Goal: Information Seeking & Learning: Learn about a topic

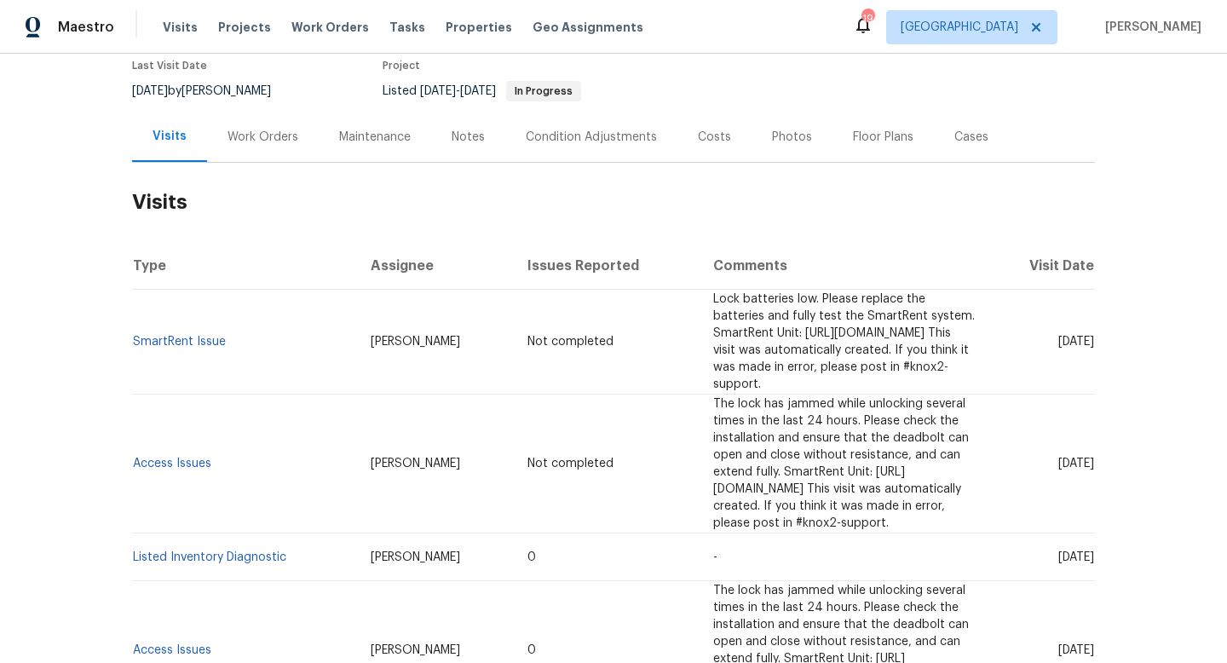
scroll to position [120, 0]
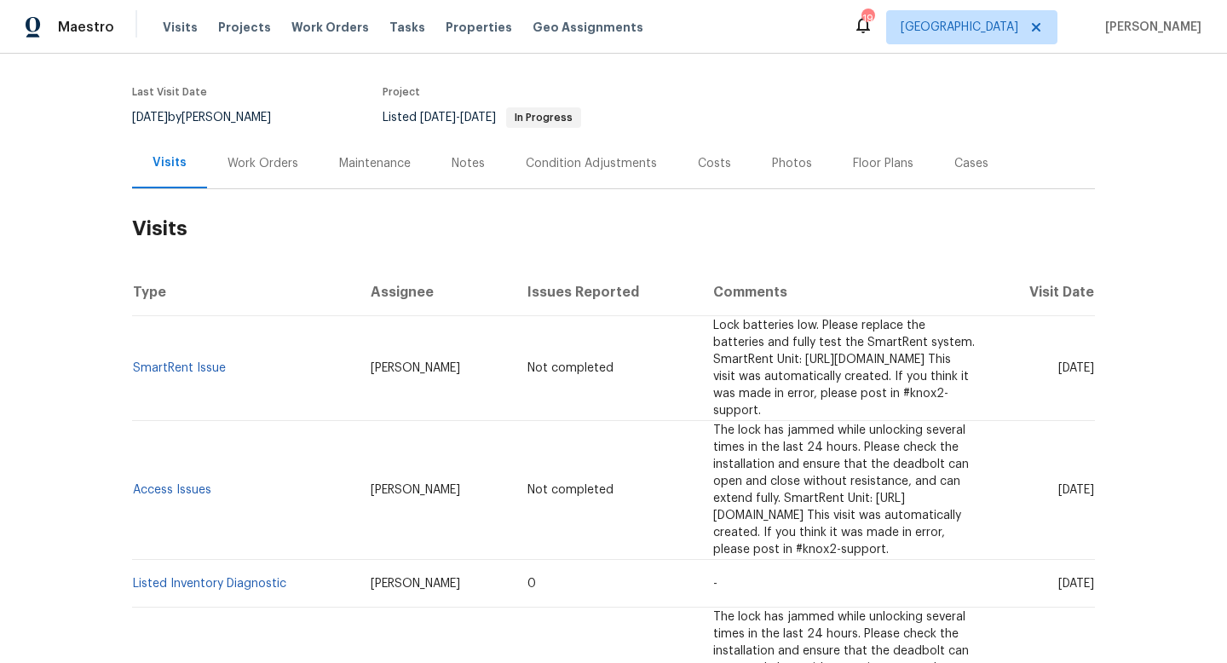
click at [233, 110] on div "8/13/2025 by Joshua Beatty" at bounding box center [211, 117] width 159 height 20
copy div "8/13/2025 by Joshua Beatty"
click at [243, 159] on div "Work Orders" at bounding box center [262, 163] width 71 height 17
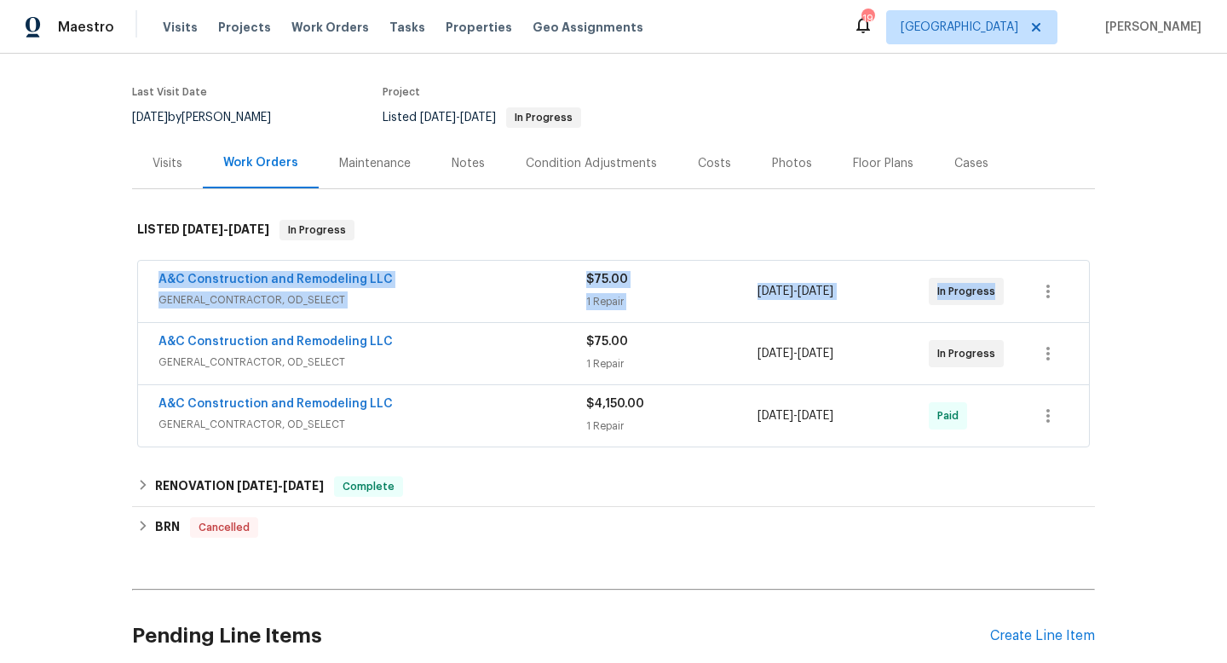
drag, startPoint x: 140, startPoint y: 276, endPoint x: 1009, endPoint y: 305, distance: 869.5
click at [1009, 305] on div "A&C Construction and Remodeling LLC GENERAL_CONTRACTOR, OD_SELECT $75.00 1 Repa…" at bounding box center [613, 291] width 951 height 61
copy div "A&C Construction and Remodeling LLC GENERAL_CONTRACTOR, OD_SELECT $75.00 1 Repa…"
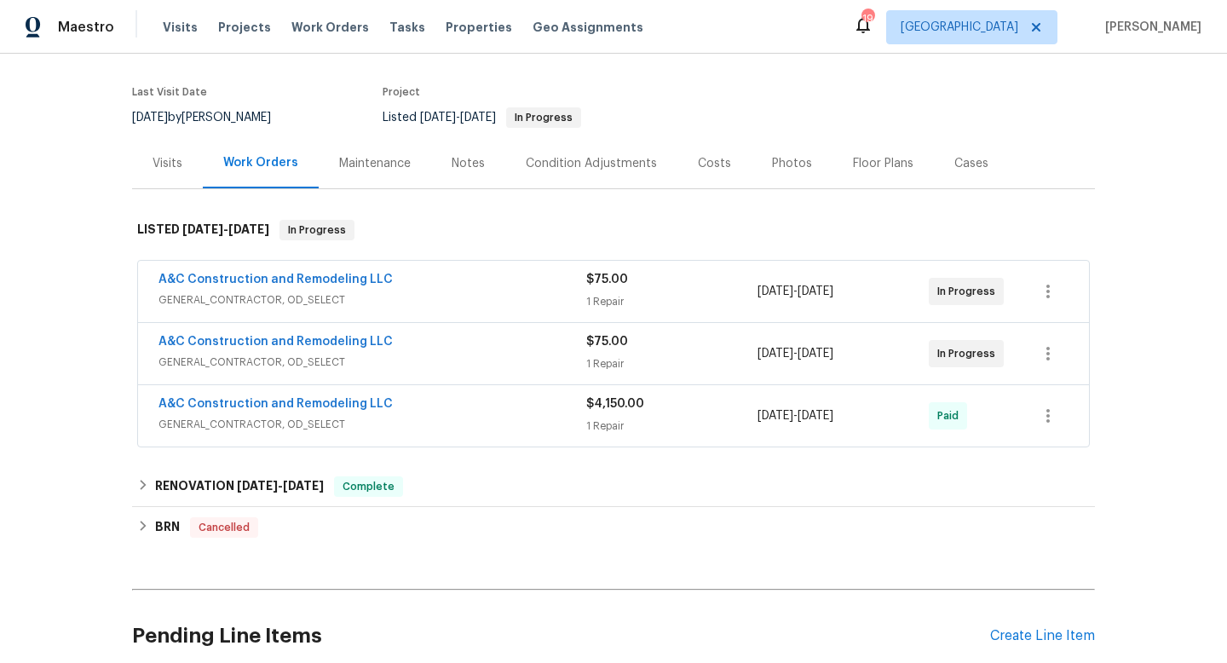
click at [484, 289] on div "A&C Construction and Remodeling LLC" at bounding box center [372, 281] width 428 height 20
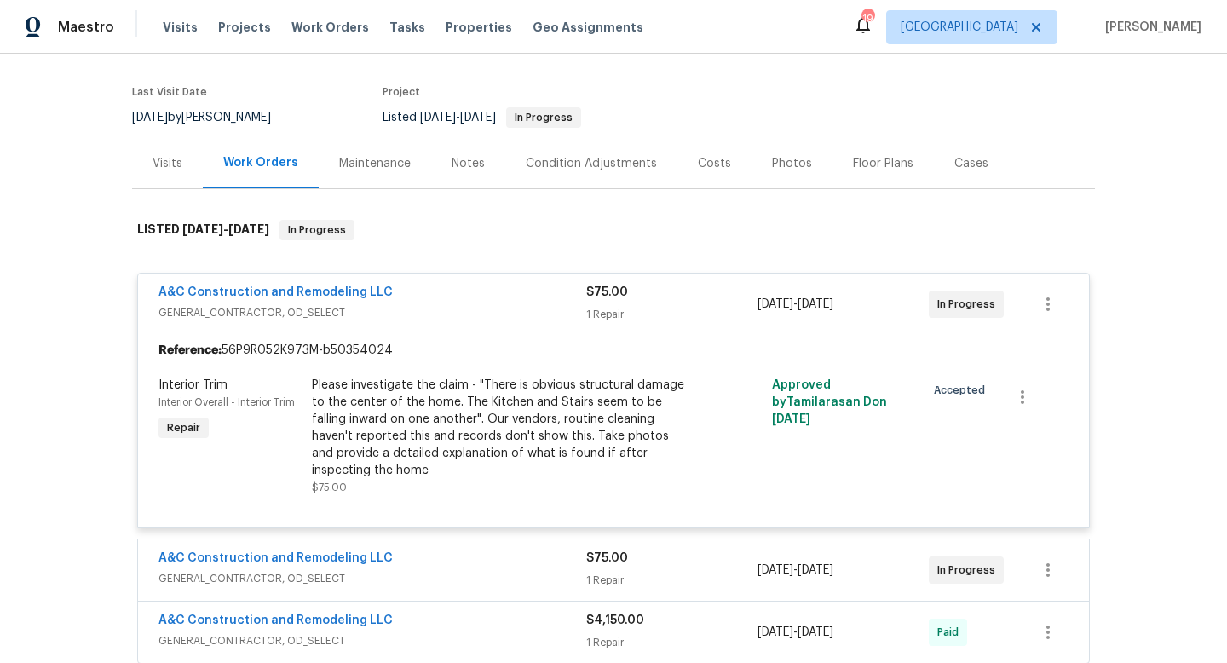
click at [200, 161] on div "Visits" at bounding box center [167, 163] width 71 height 50
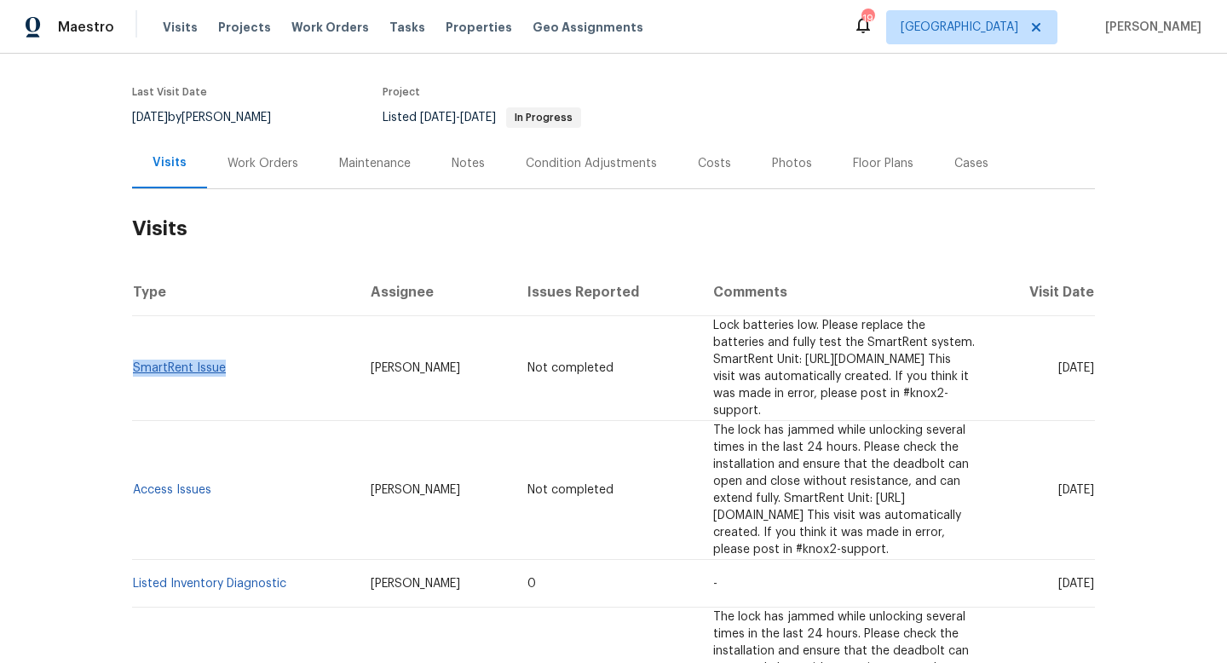
drag, startPoint x: 239, startPoint y: 360, endPoint x: 135, endPoint y: 359, distance: 103.9
click at [135, 359] on td "SmartRent Issue" at bounding box center [244, 368] width 225 height 105
copy link "SmartRent Issue"
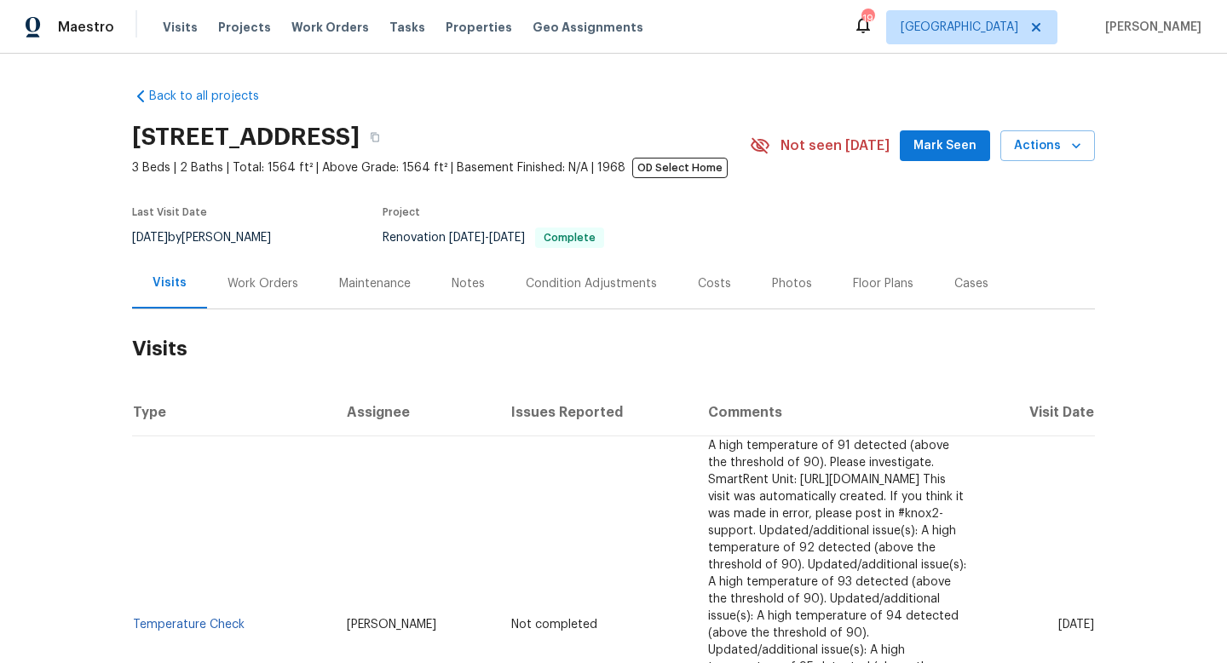
click at [261, 271] on div "Work Orders" at bounding box center [263, 283] width 112 height 50
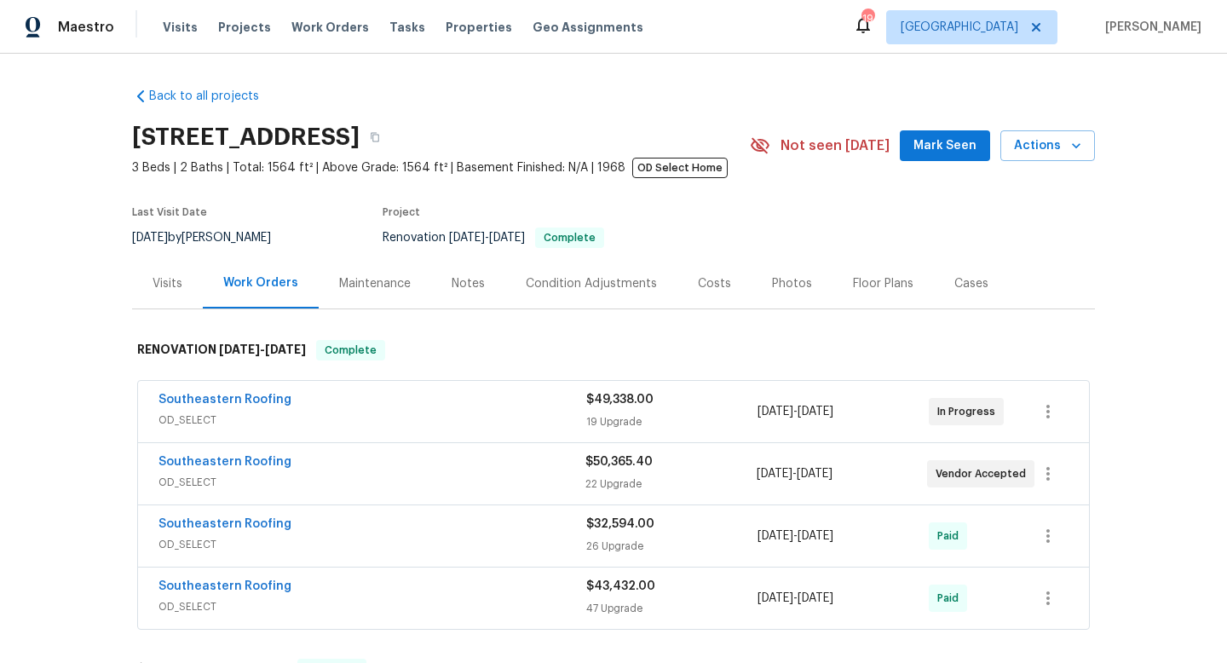
click at [448, 412] on span "OD_SELECT" at bounding box center [372, 419] width 428 height 17
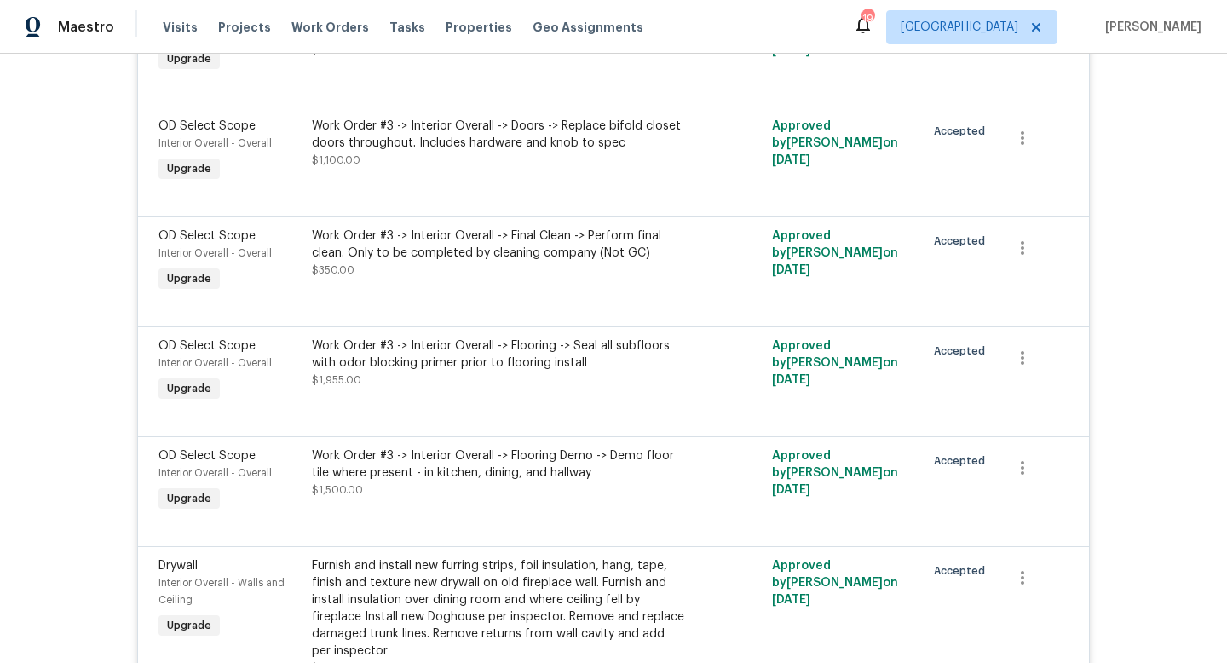
scroll to position [2403, 0]
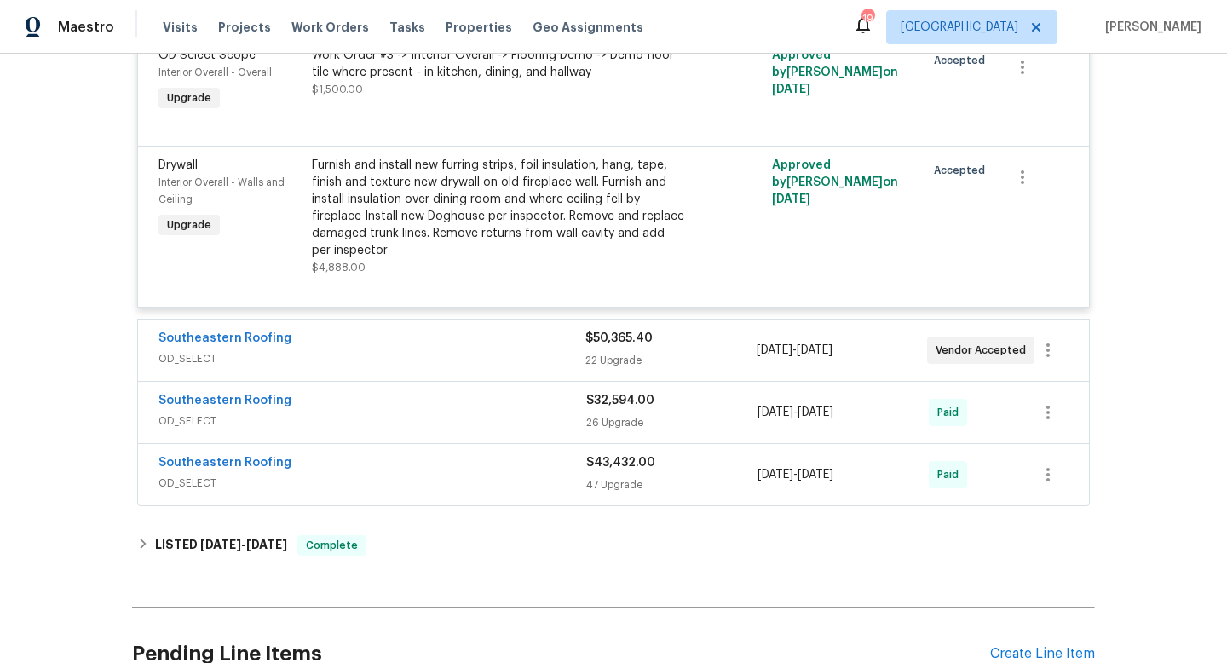
click at [482, 365] on span "OD_SELECT" at bounding box center [371, 358] width 427 height 17
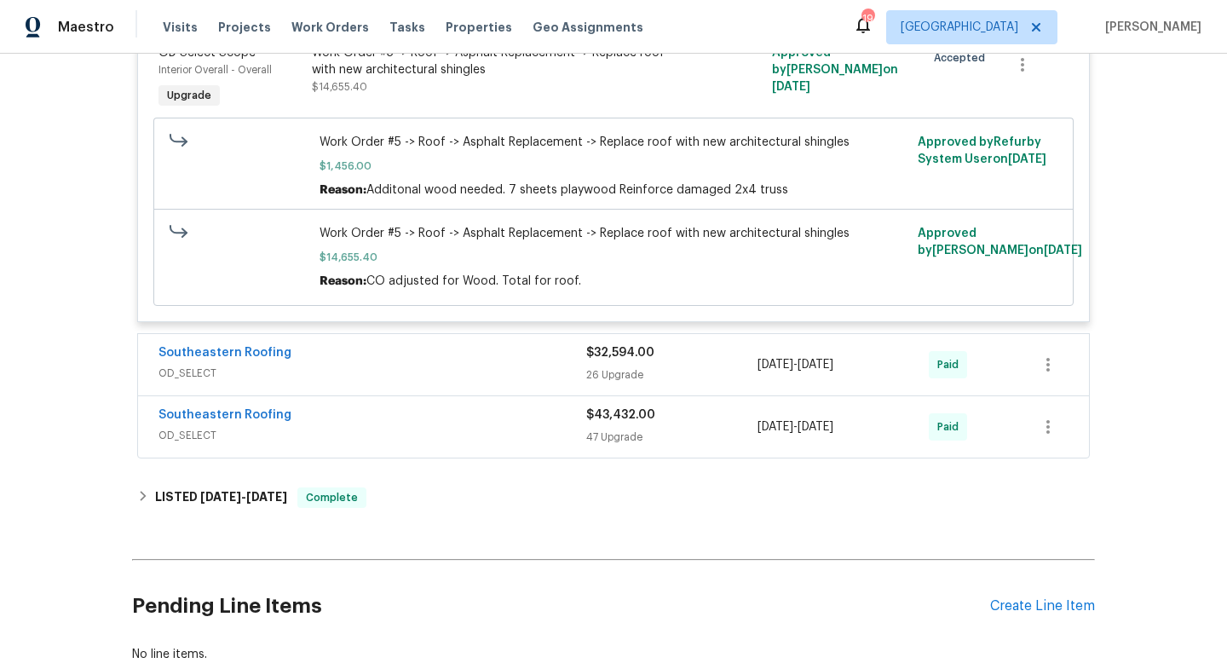
scroll to position [5242, 0]
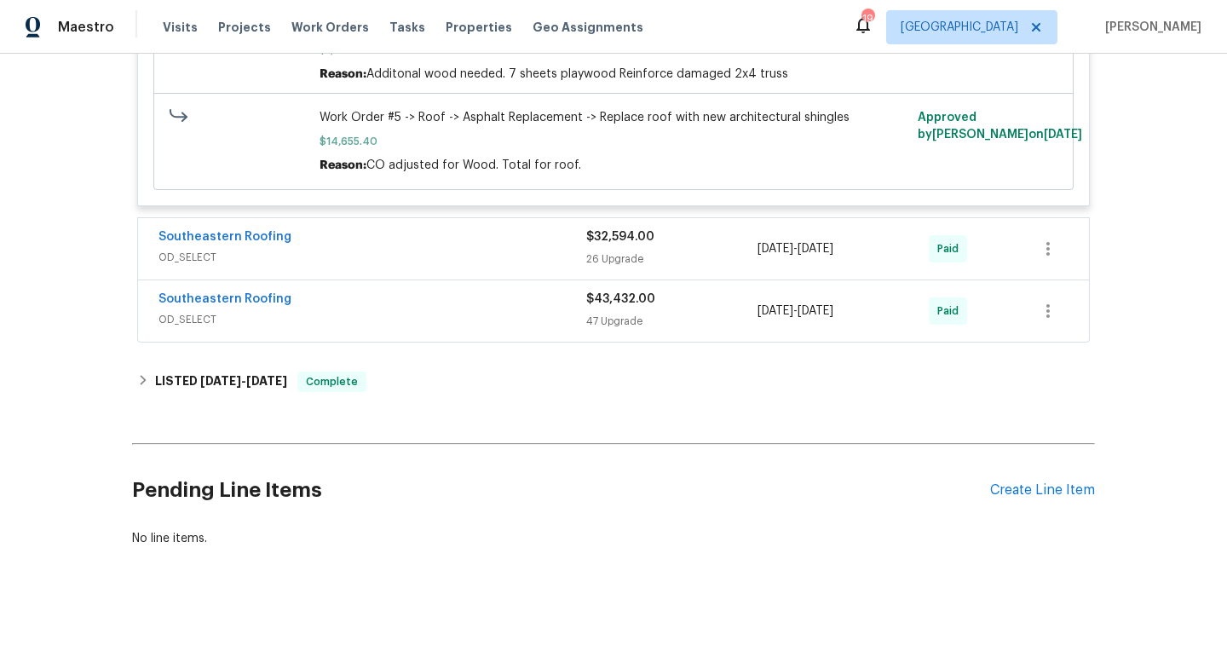
click at [453, 253] on span "OD_SELECT" at bounding box center [372, 257] width 428 height 17
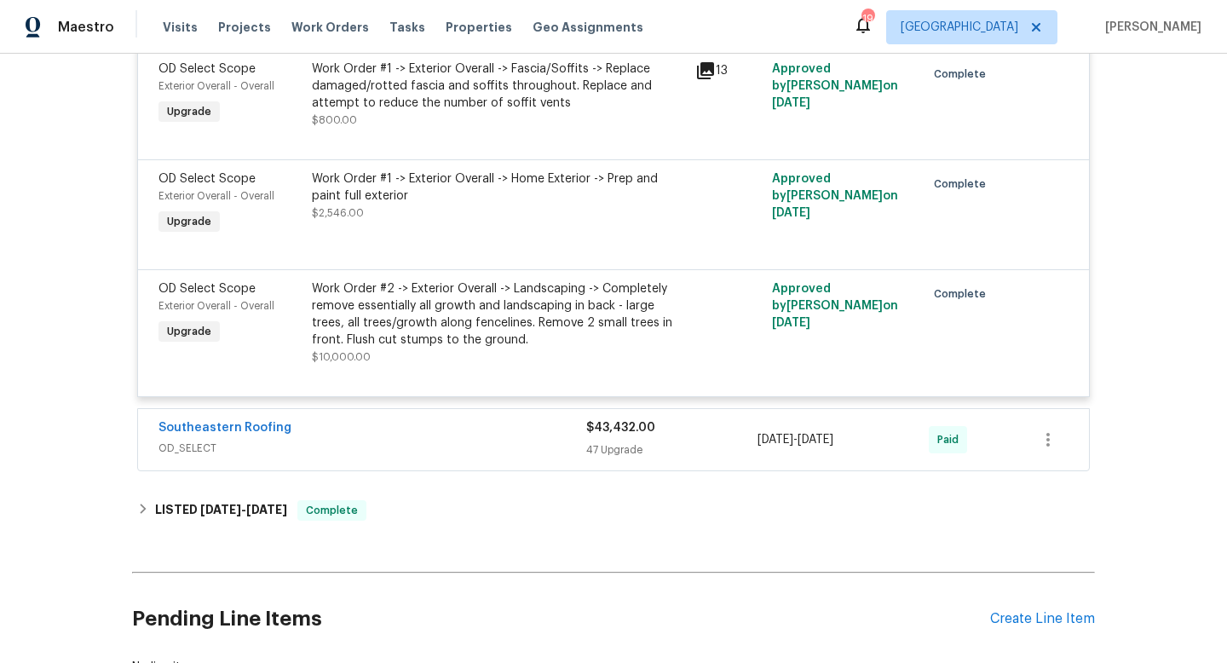
scroll to position [8331, 0]
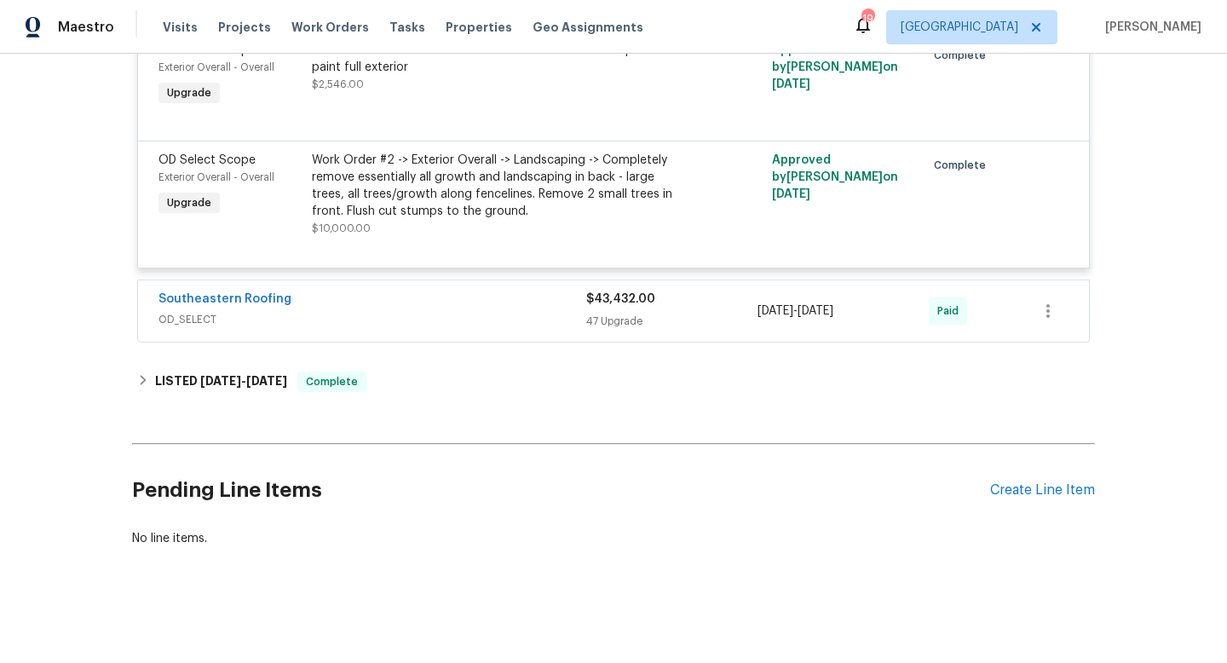
click at [498, 311] on span "OD_SELECT" at bounding box center [372, 319] width 428 height 17
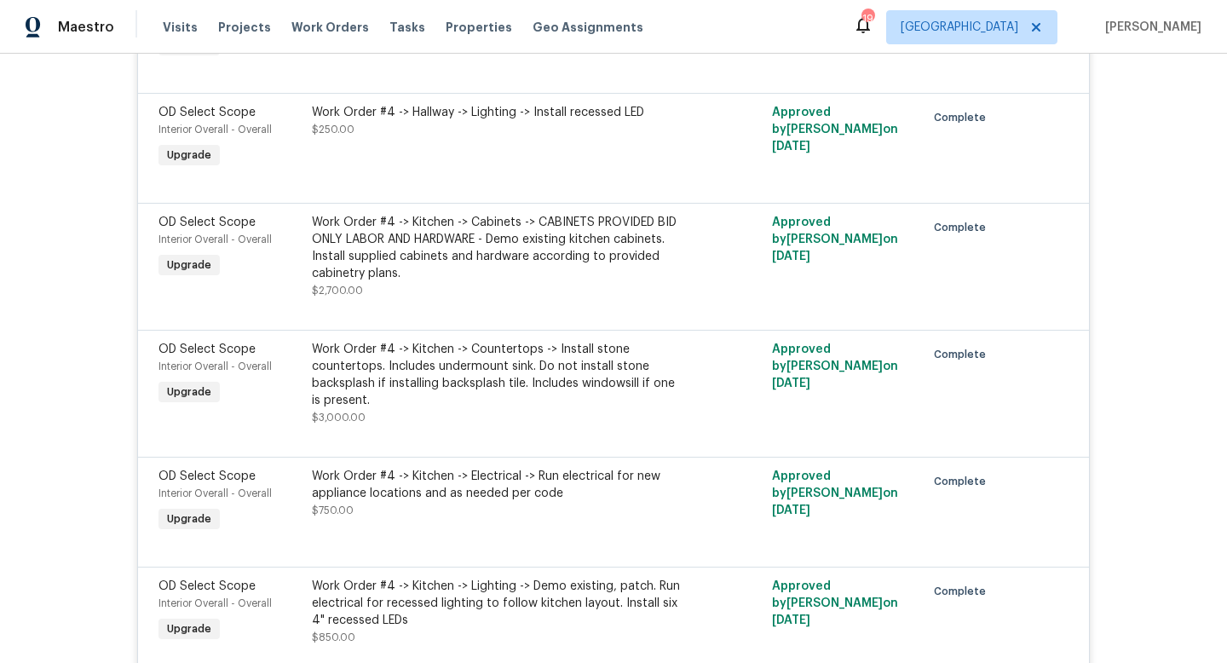
scroll to position [13714, 0]
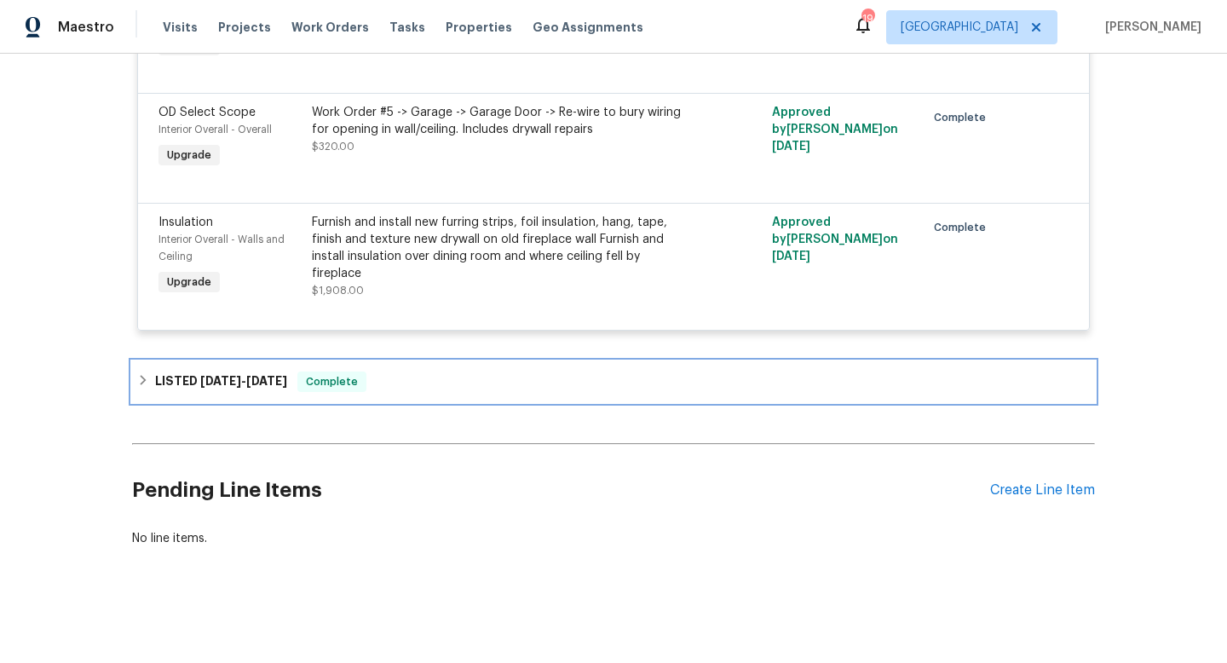
click at [426, 392] on div "LISTED 8/13/25 - 8/14/25 Complete" at bounding box center [613, 381] width 963 height 41
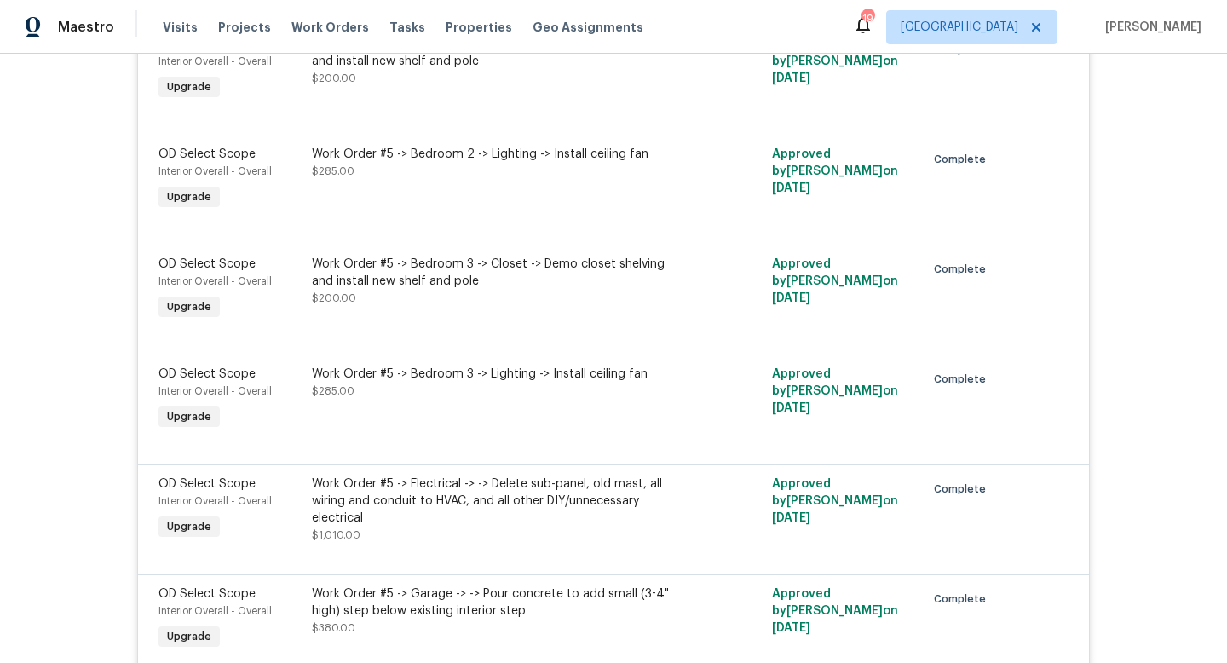
scroll to position [11099, 0]
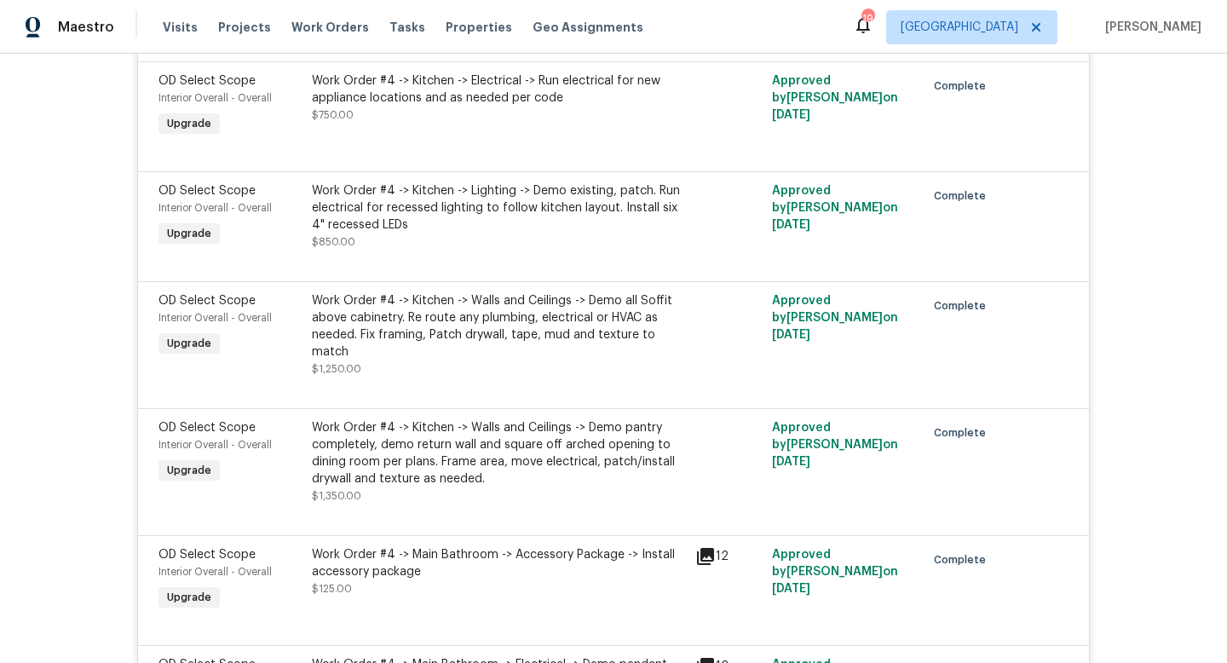
click at [475, 360] on div "Work Order #4 -> Kitchen -> Walls and Ceilings -> Demo all Soffit above cabinet…" at bounding box center [498, 326] width 373 height 68
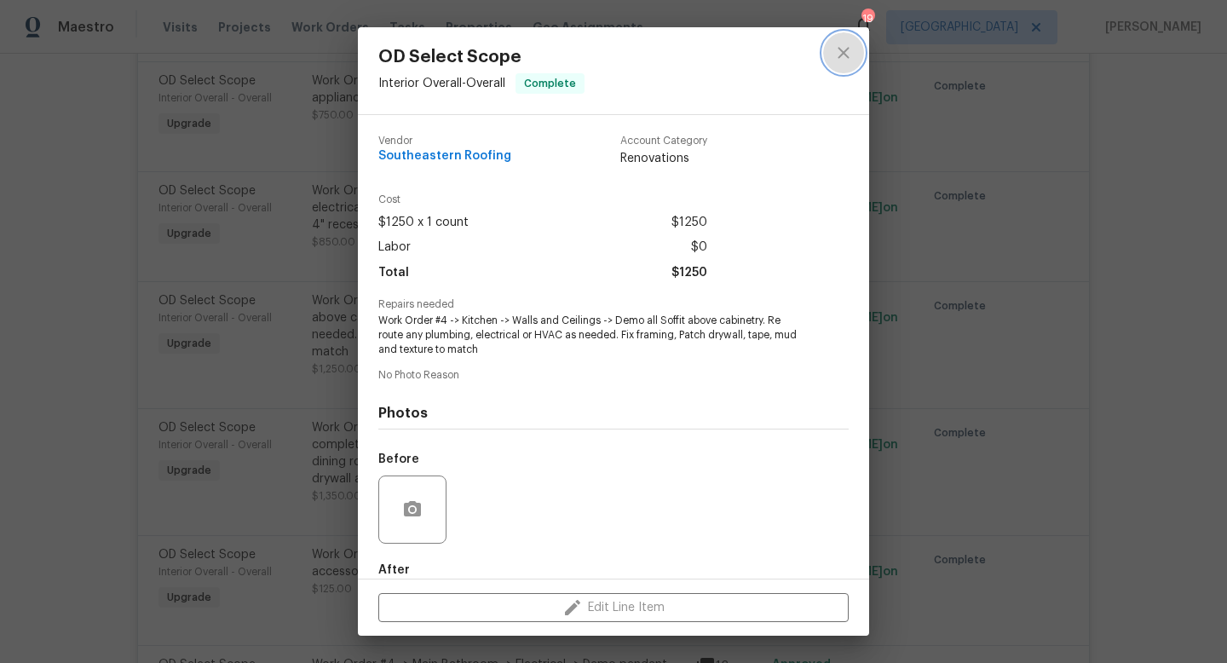
click at [849, 49] on icon "close" at bounding box center [843, 53] width 20 height 20
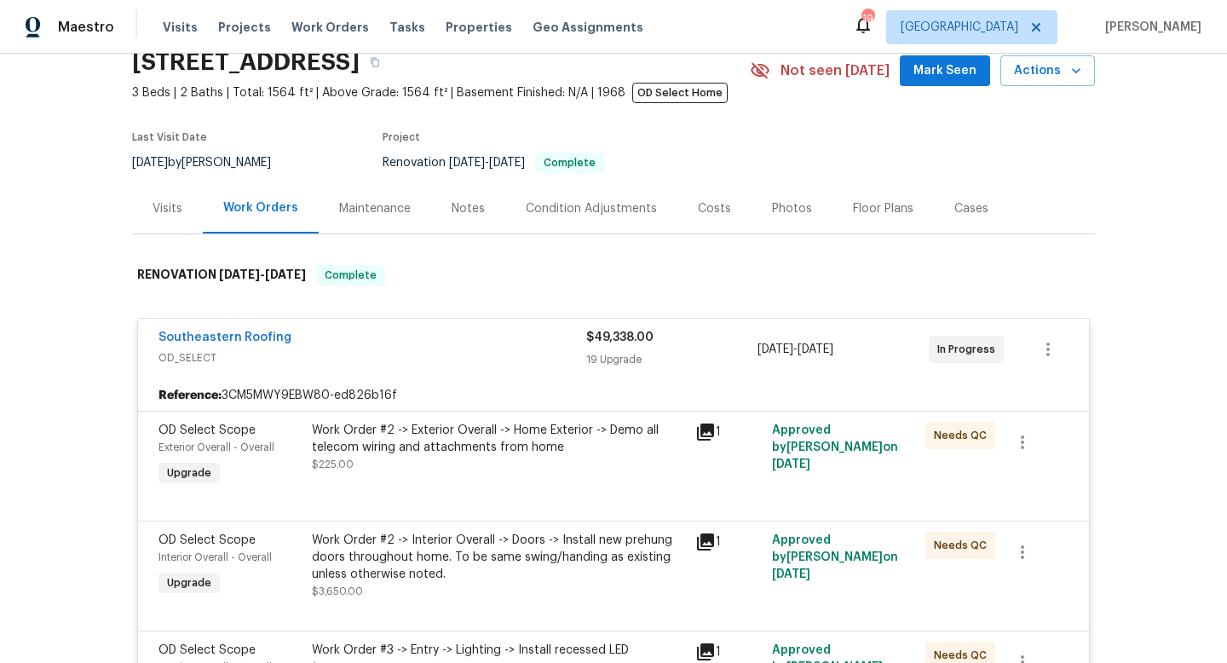
scroll to position [0, 0]
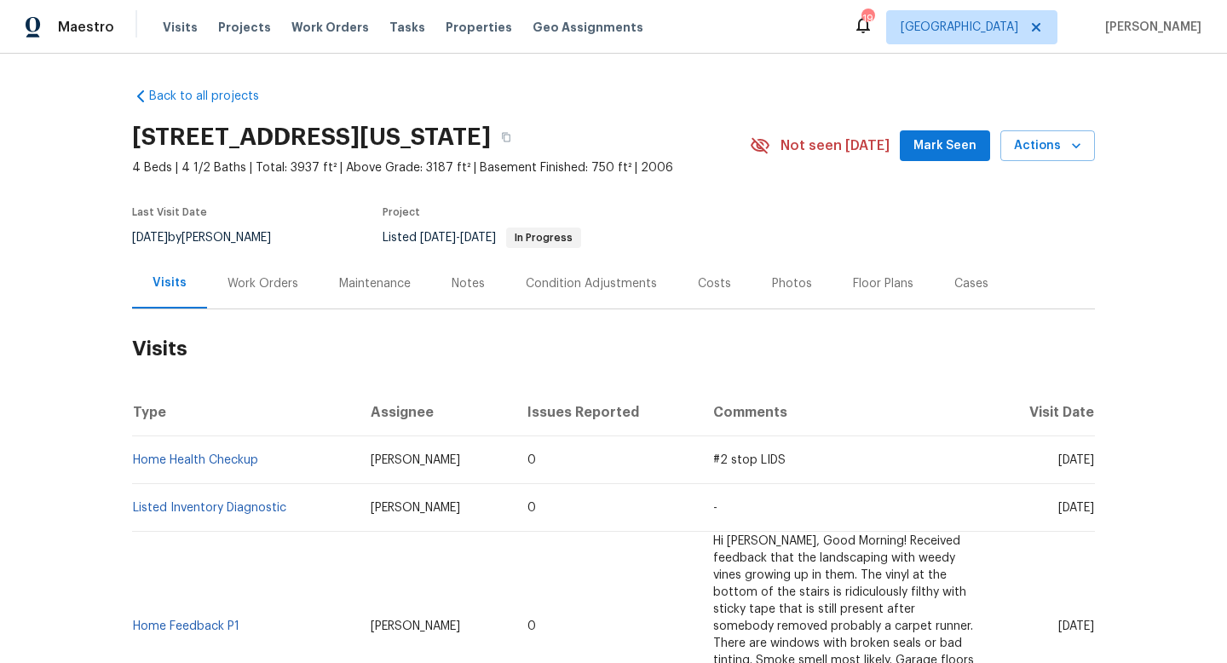
click at [244, 283] on div "Work Orders" at bounding box center [262, 283] width 71 height 17
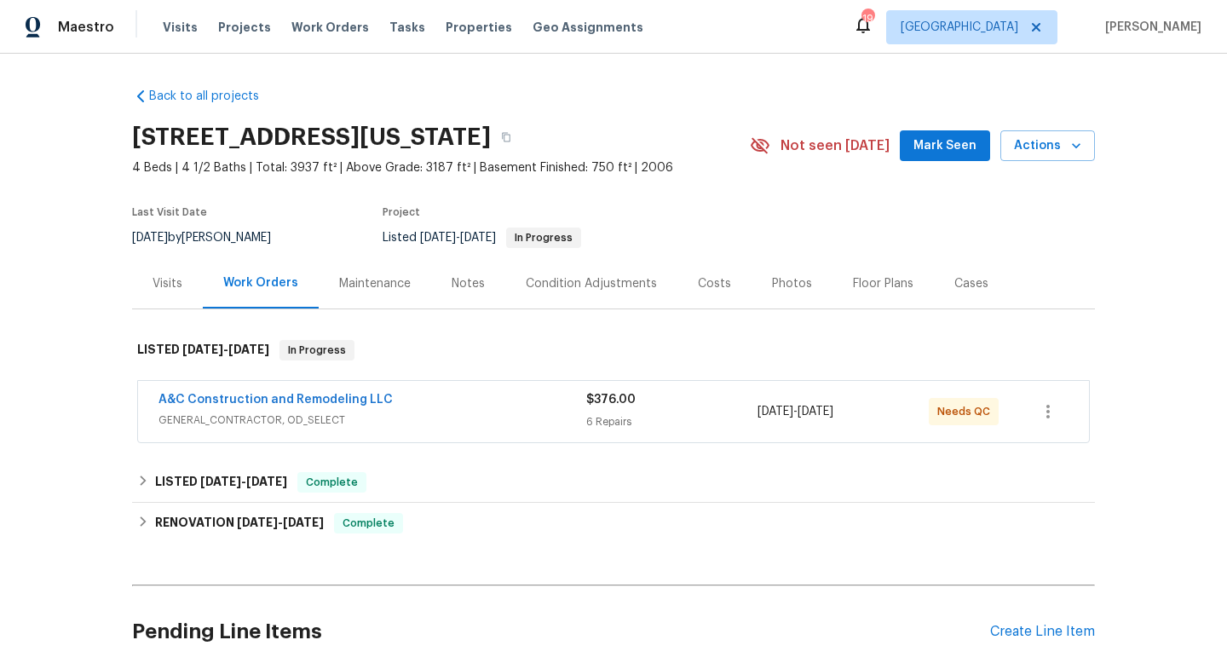
click at [457, 405] on div "A&C Construction and Remodeling LLC" at bounding box center [372, 401] width 428 height 20
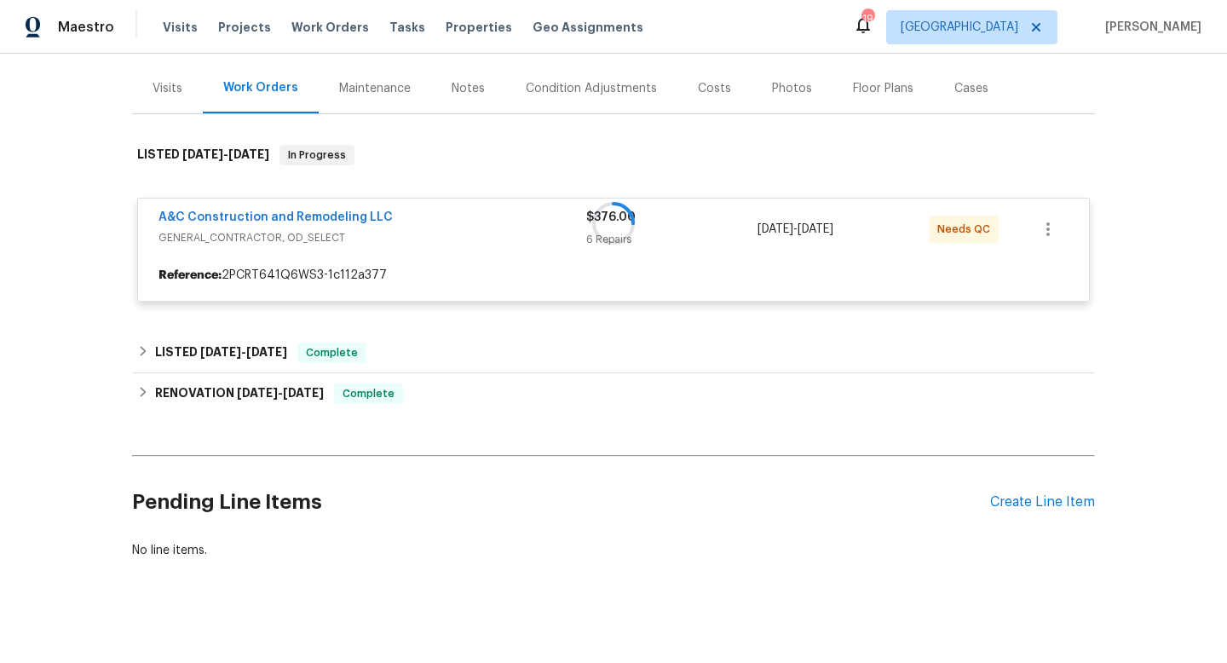
scroll to position [207, 0]
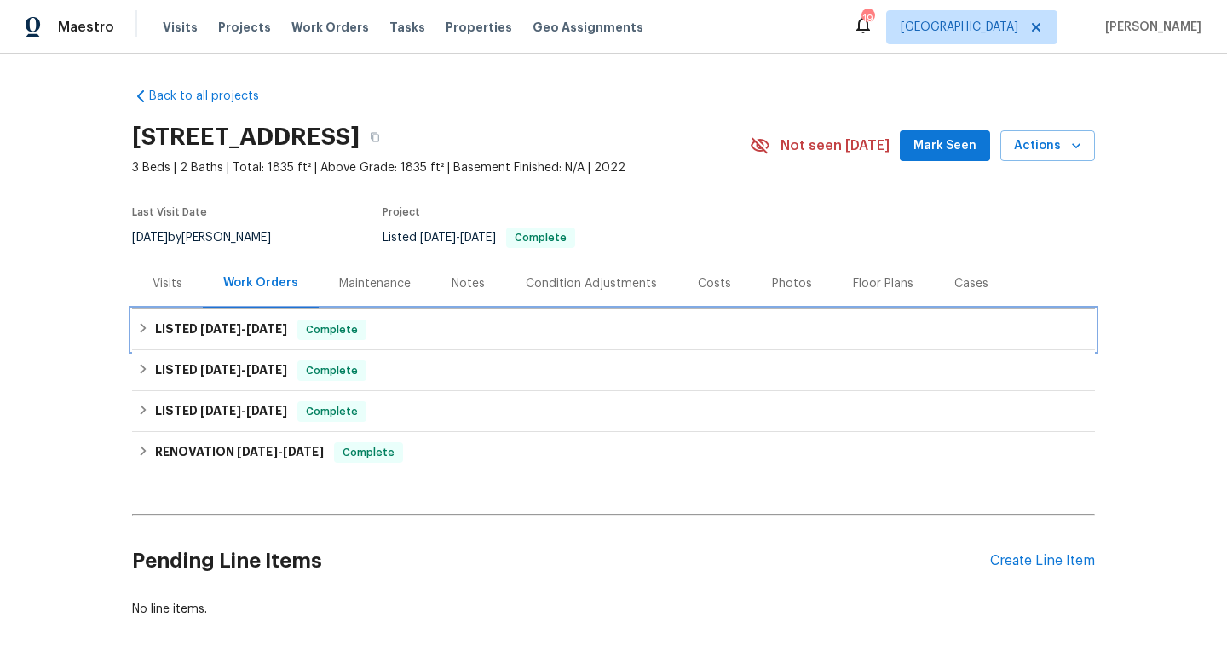
click at [254, 325] on span "3/25/25" at bounding box center [266, 329] width 41 height 12
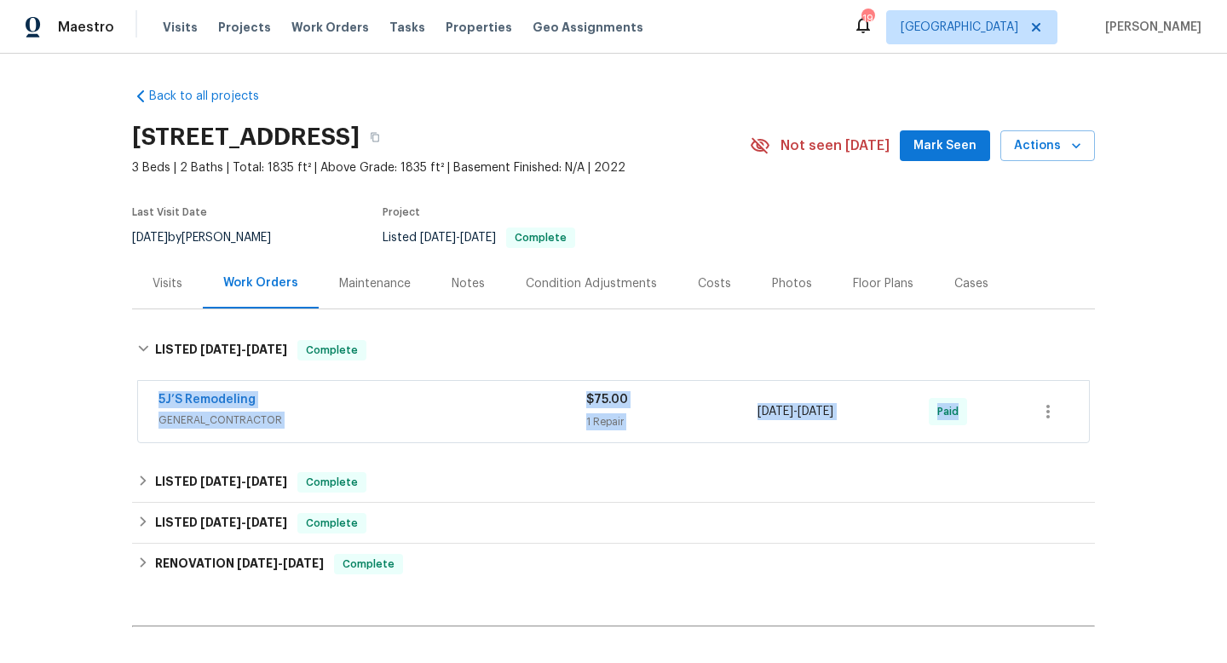
drag, startPoint x: 147, startPoint y: 392, endPoint x: 1002, endPoint y: 412, distance: 854.7
click at [1002, 412] on div "5J’S Remodeling GENERAL_CONTRACTOR $75.00 1 Repair 3/21/2025 - 3/25/2025 Paid" at bounding box center [613, 411] width 951 height 61
copy div "5J’S Remodeling GENERAL_CONTRACTOR $75.00 1 Repair 3/21/2025 - 3/25/2025 Paid"
click at [215, 236] on div "7/31/2025 by Michael Durham" at bounding box center [211, 237] width 159 height 20
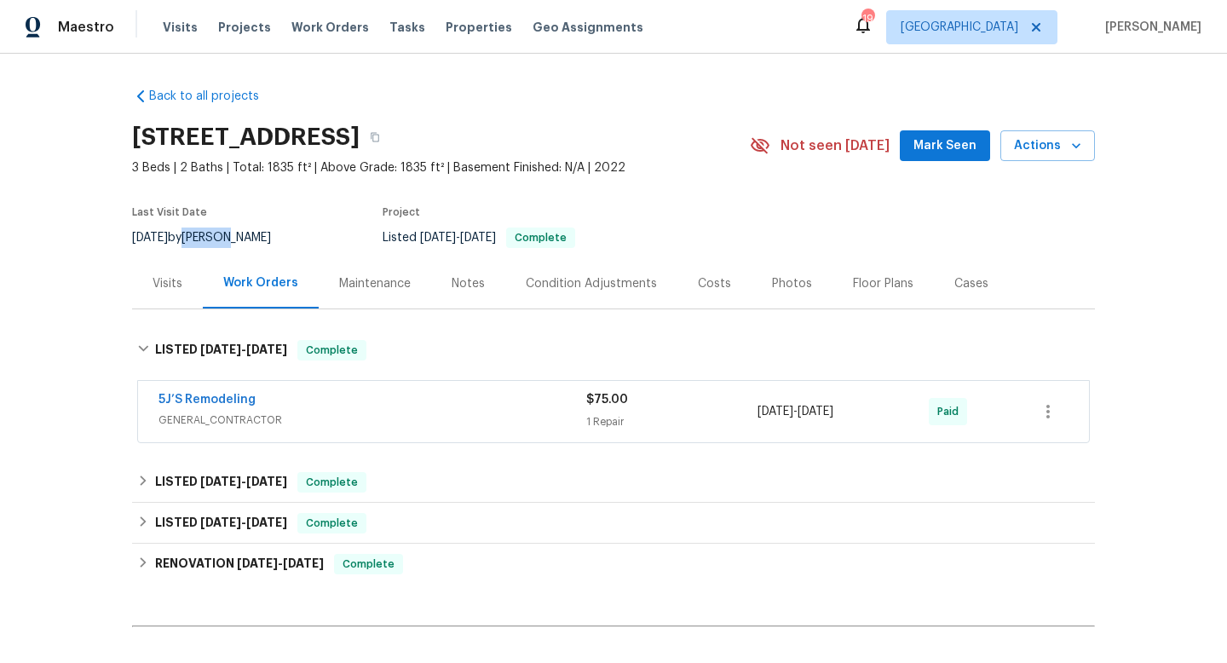
click at [215, 236] on div "7/31/2025 by Michael Durham" at bounding box center [211, 237] width 159 height 20
copy div "7/31/2025 by Michael Durham"
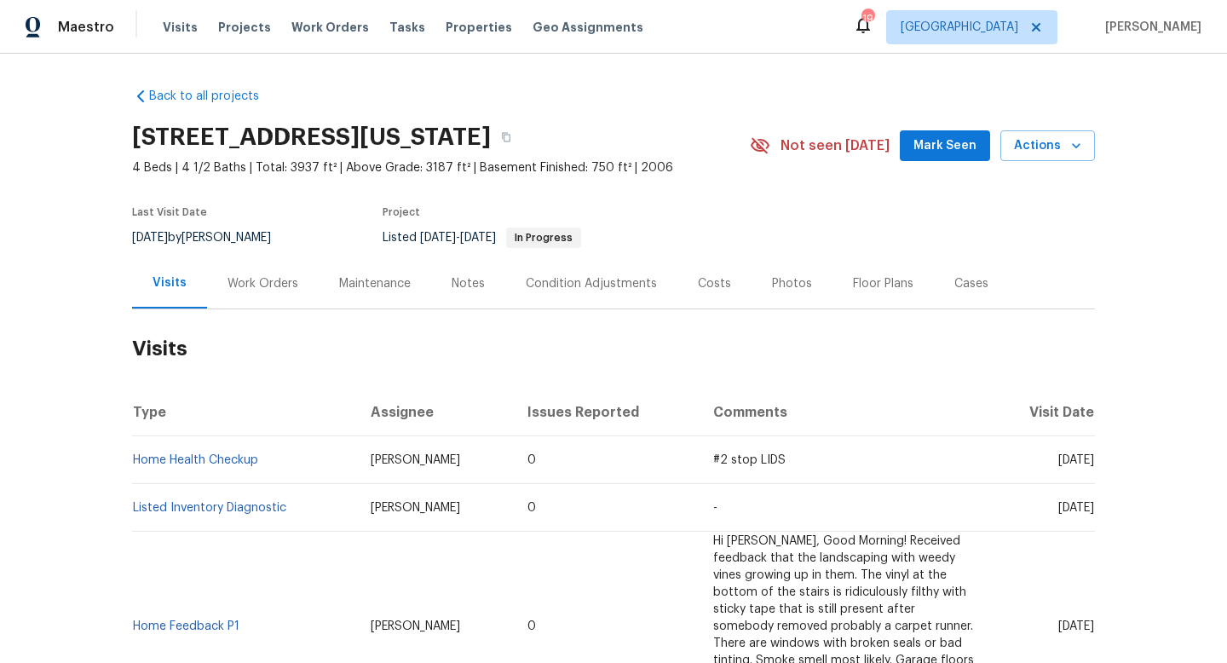
click at [233, 244] on div "[DATE] by [PERSON_NAME]" at bounding box center [211, 237] width 159 height 20
copy div "[DATE] by [PERSON_NAME]"
click at [271, 279] on div "Work Orders" at bounding box center [262, 283] width 71 height 17
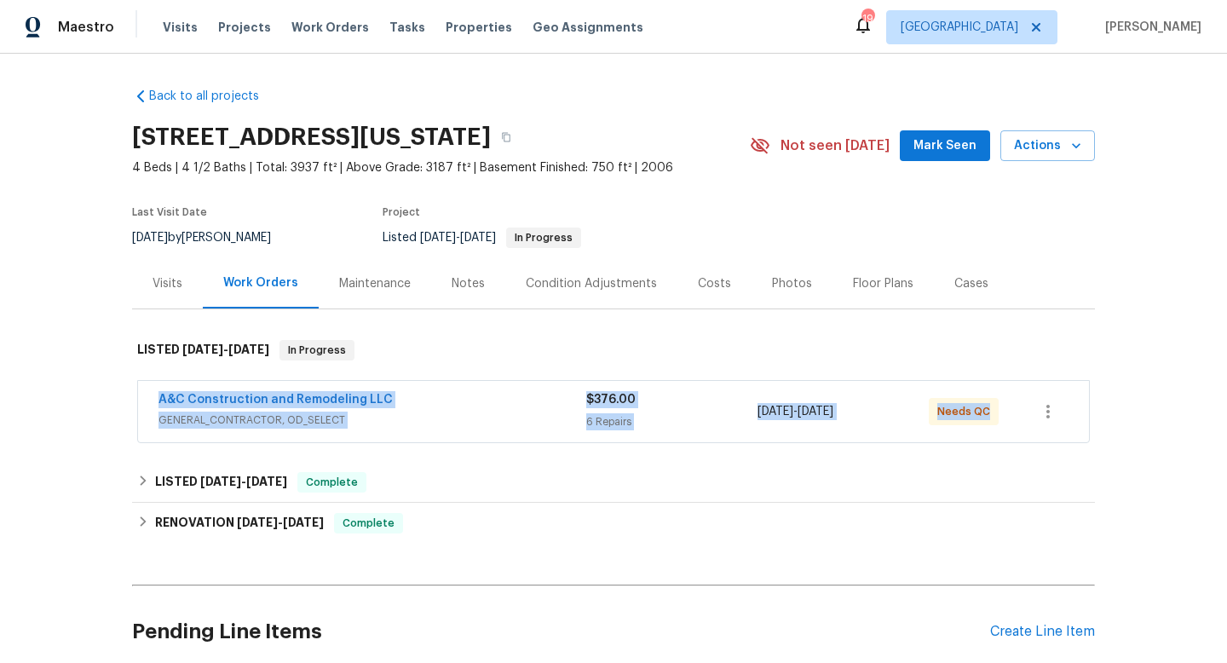
drag, startPoint x: 147, startPoint y: 396, endPoint x: 1071, endPoint y: 404, distance: 924.4
click at [1073, 406] on div "A&C Construction and Remodeling LLC GENERAL_CONTRACTOR, OD_SELECT $376.00 6 Rep…" at bounding box center [613, 411] width 951 height 61
copy div "A&C Construction and Remodeling LLC GENERAL_CONTRACTOR, OD_SELECT $376.00 6 Rep…"
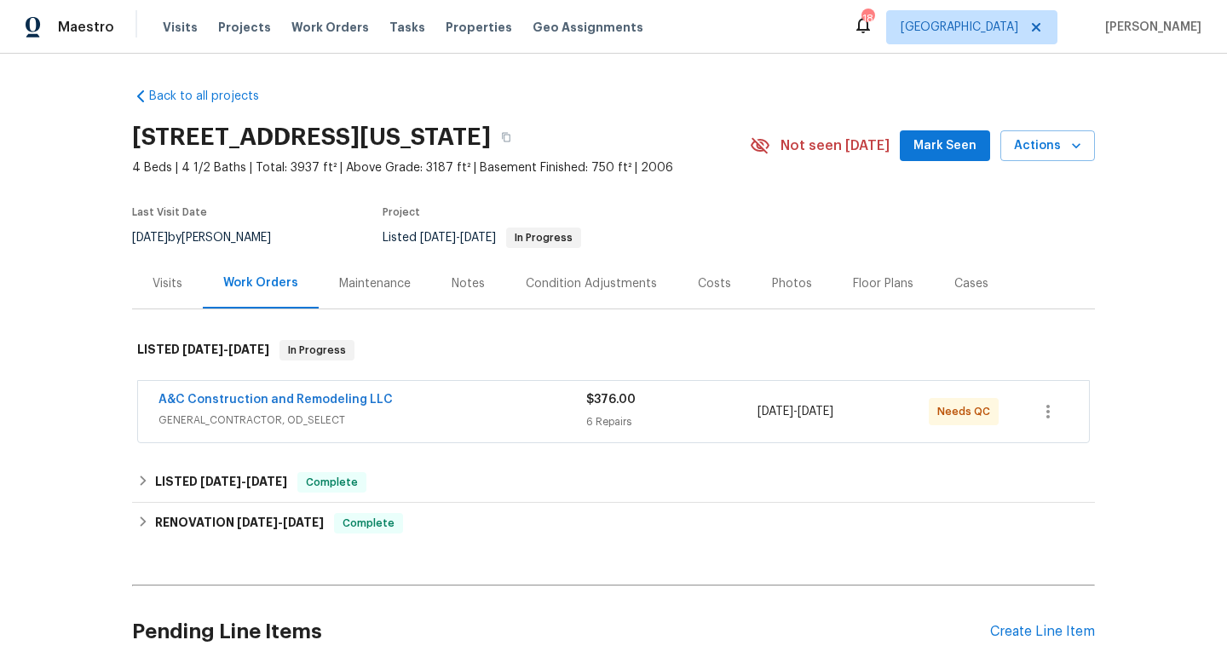
click at [83, 302] on div "Back to all projects [STREET_ADDRESS][US_STATE] 4 Beds | 4 1/2 Baths | Total: 3…" at bounding box center [613, 358] width 1227 height 609
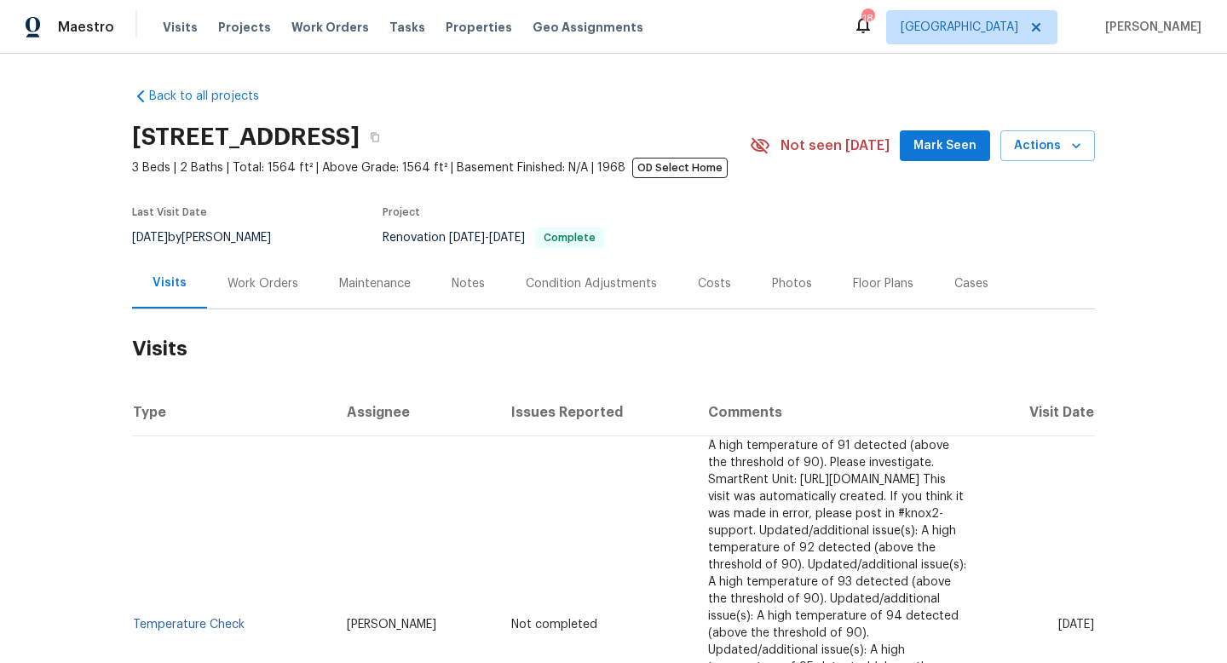
click at [282, 281] on div "Work Orders" at bounding box center [262, 283] width 71 height 17
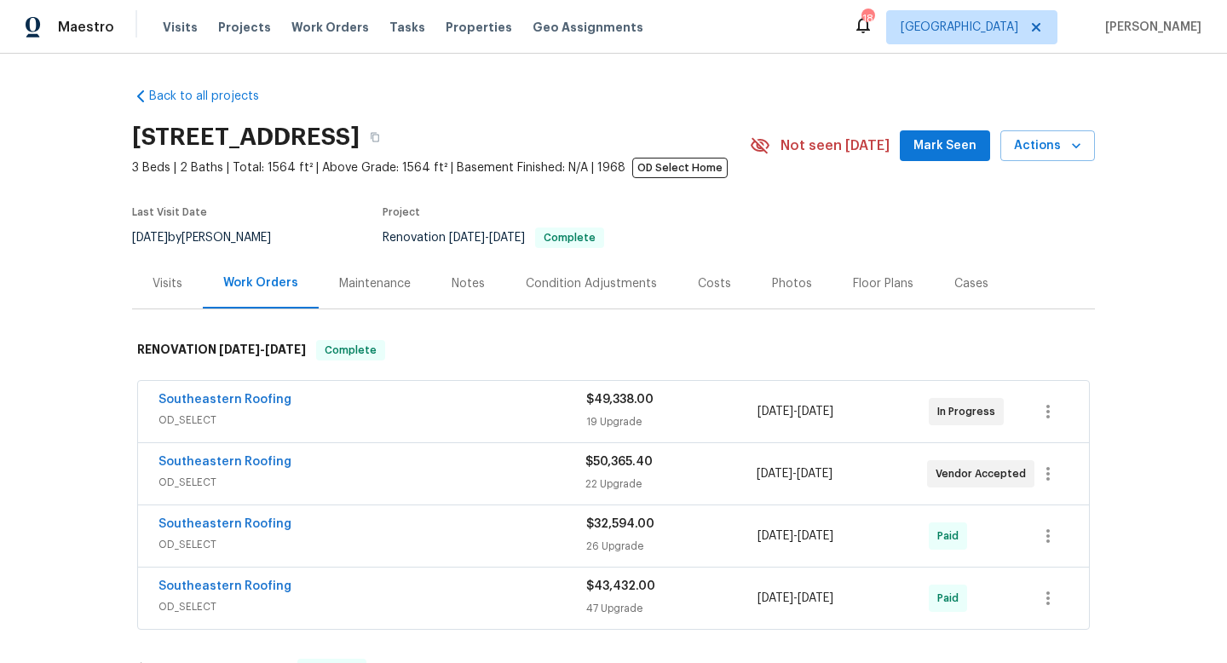
scroll to position [192, 0]
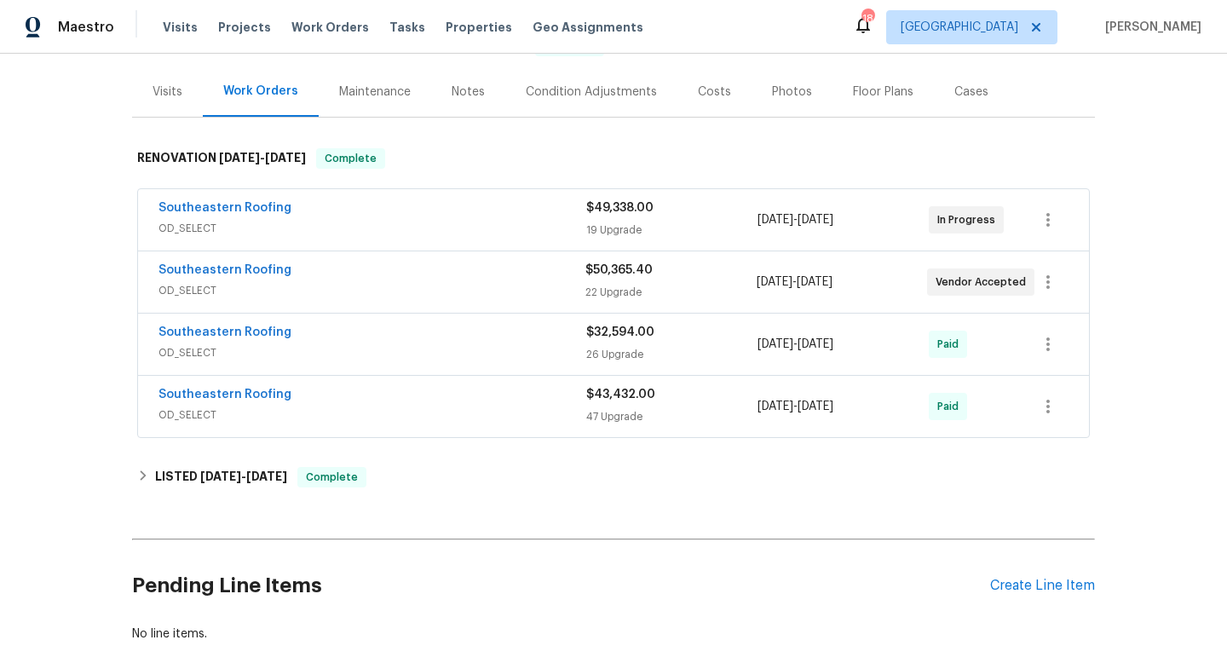
click at [428, 391] on div "Southeastern Roofing" at bounding box center [372, 396] width 428 height 20
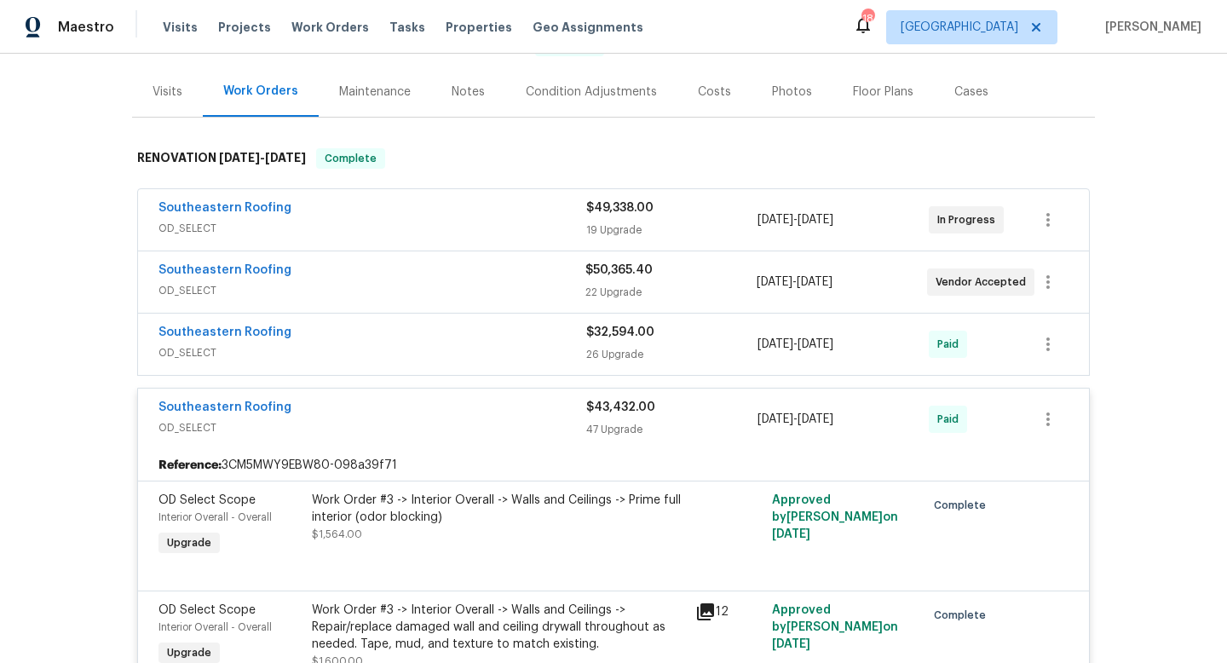
click at [434, 346] on span "OD_SELECT" at bounding box center [372, 352] width 428 height 17
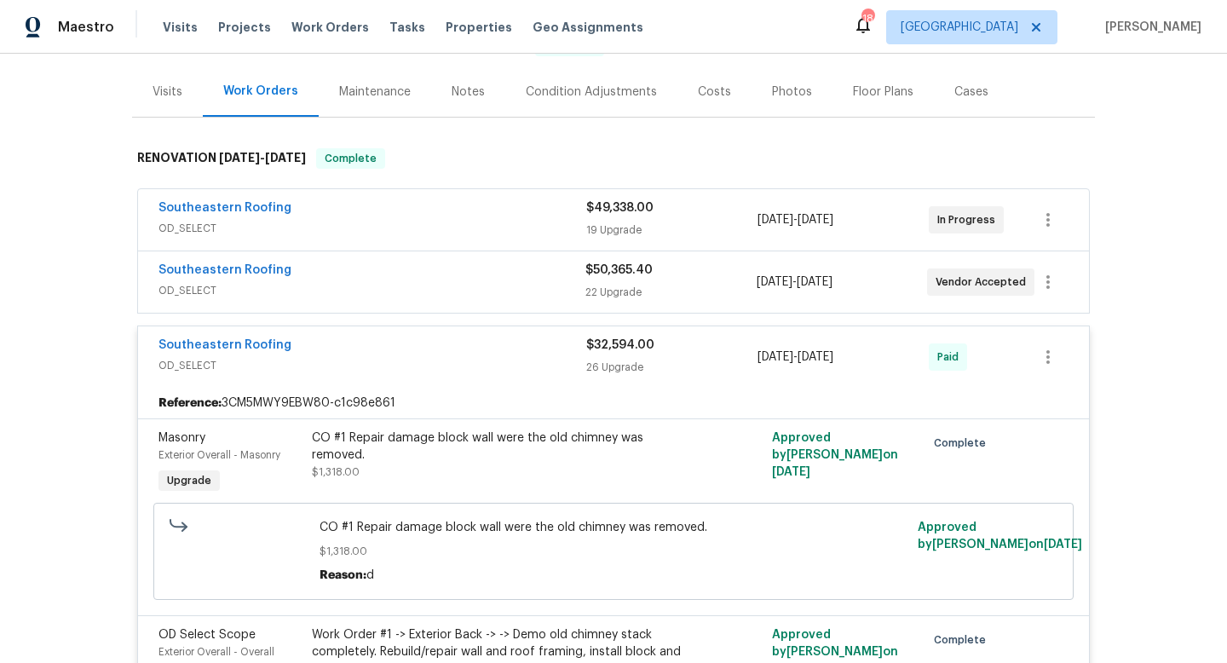
click at [423, 277] on div "Southeastern Roofing" at bounding box center [371, 272] width 427 height 20
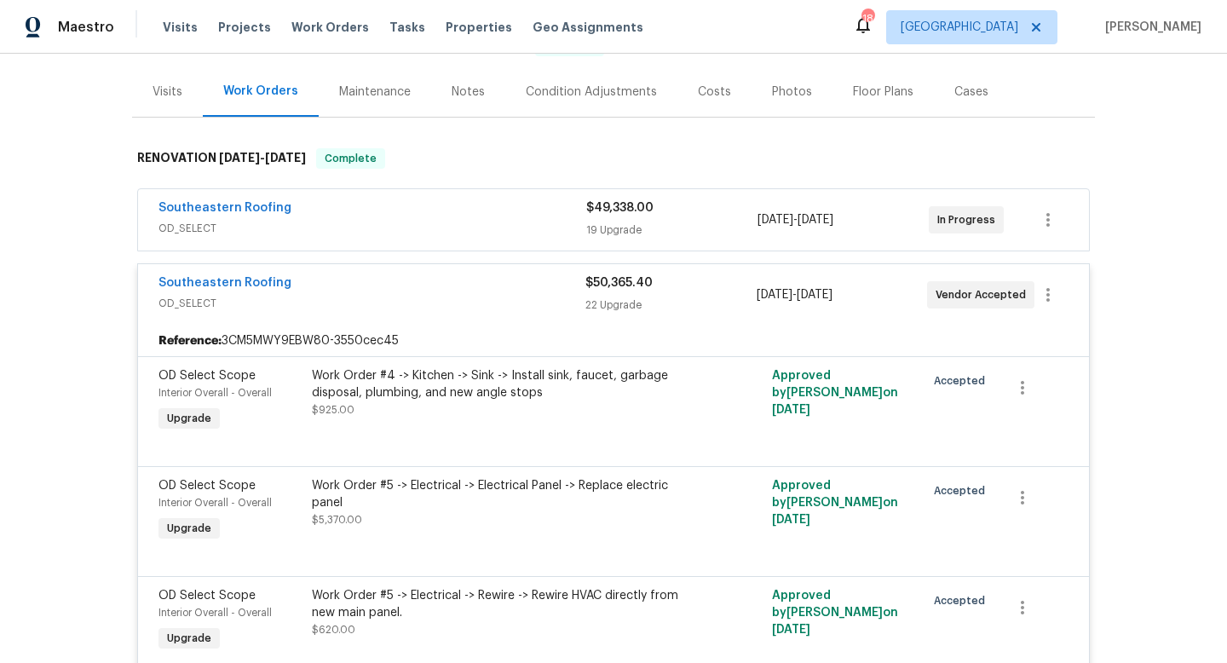
click at [459, 225] on span "OD_SELECT" at bounding box center [372, 228] width 428 height 17
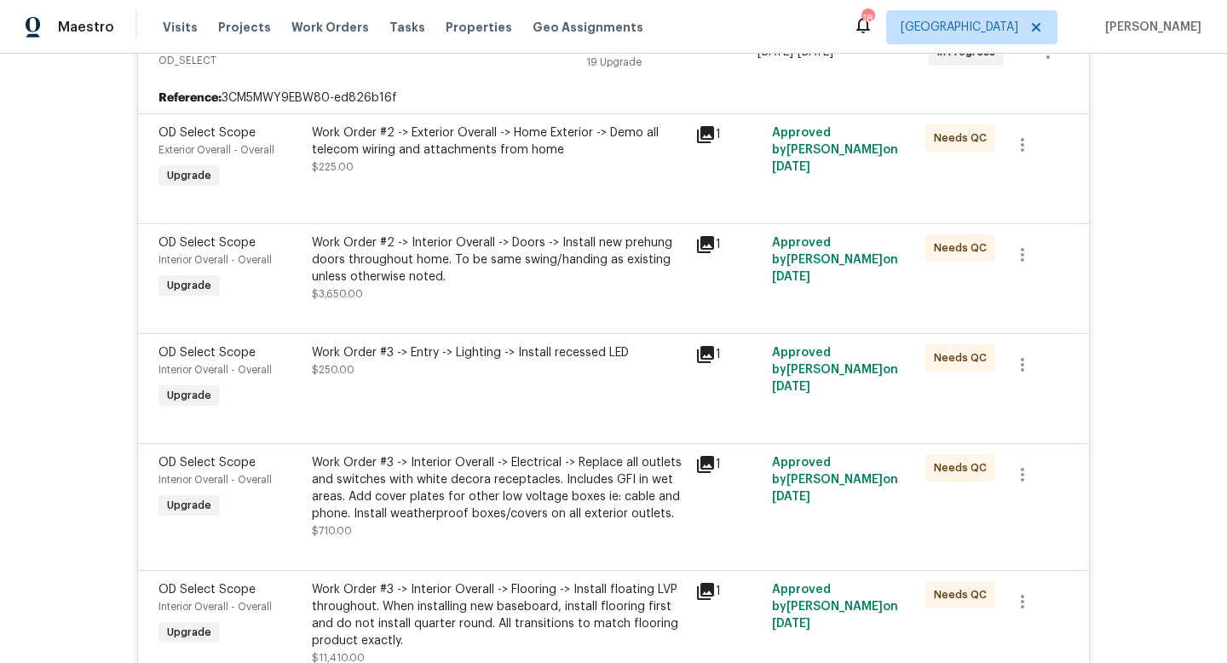
scroll to position [0, 0]
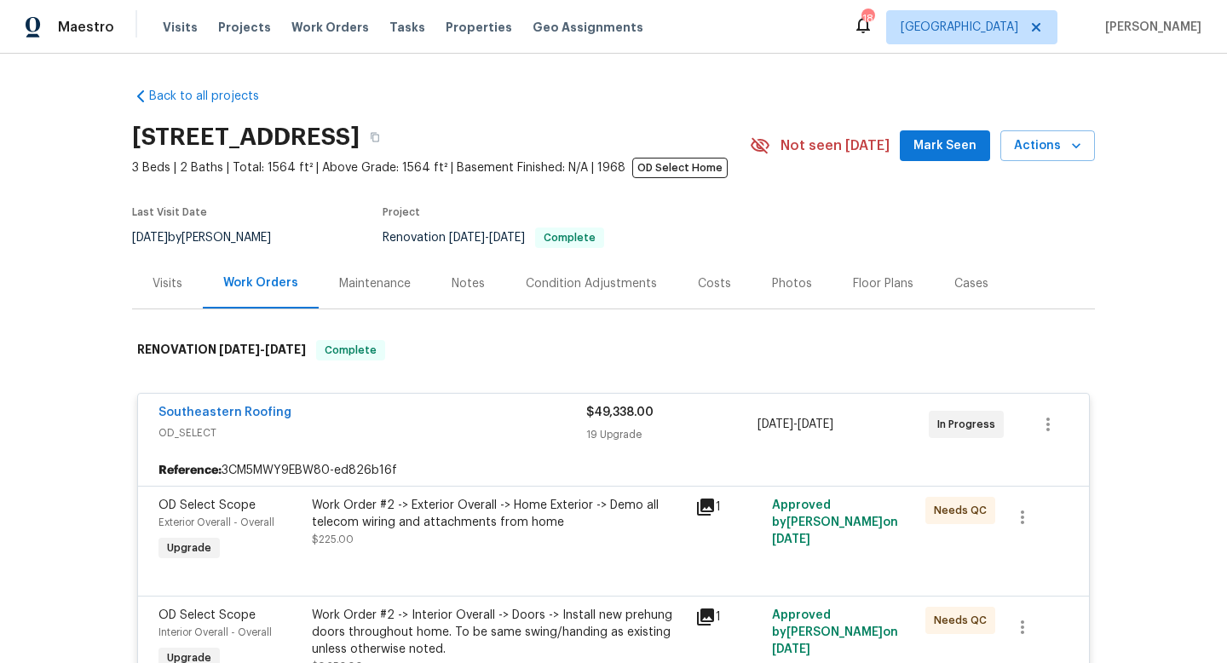
click at [211, 237] on div "8/13/2025 by Dennis Ulmer" at bounding box center [211, 237] width 159 height 20
copy div "8/13/2025 by Dennis Ulmer"
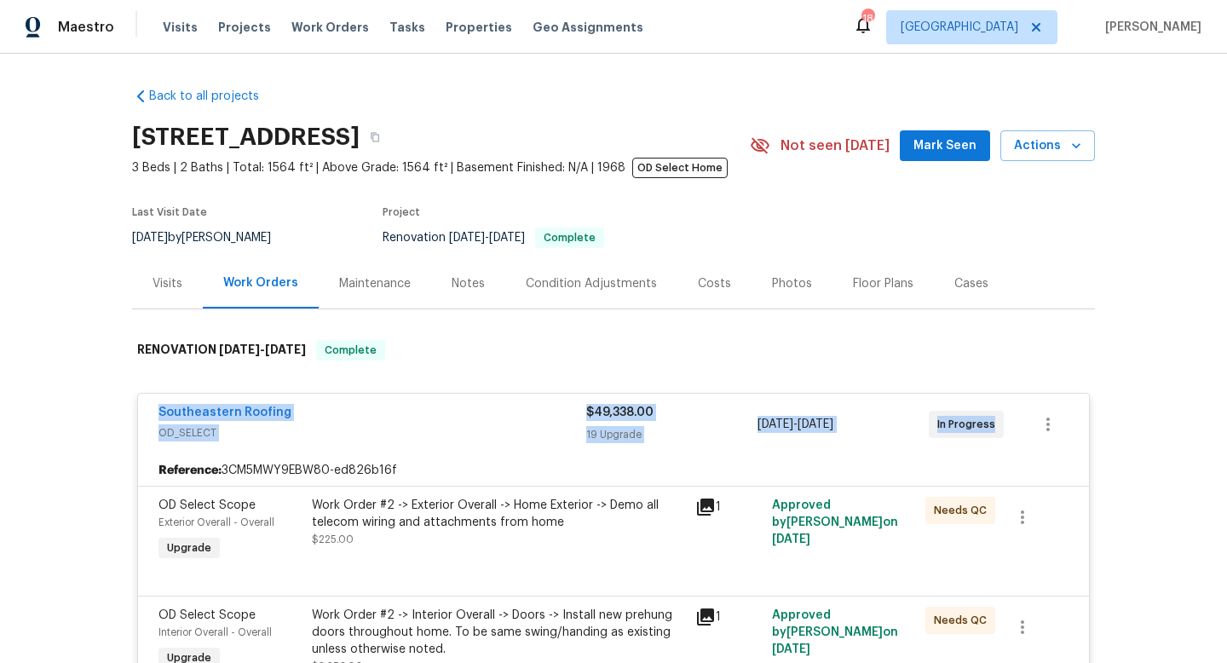
drag, startPoint x: 148, startPoint y: 406, endPoint x: 1006, endPoint y: 435, distance: 858.4
click at [1011, 438] on div "Southeastern Roofing OD_SELECT $49,338.00 19 Upgrade 3/10/2025 - 7/3/2025 In Pr…" at bounding box center [613, 424] width 951 height 61
copy div "Southeastern Roofing OD_SELECT $49,338.00 19 Upgrade 3/10/2025 - 7/3/2025 In Pr…"
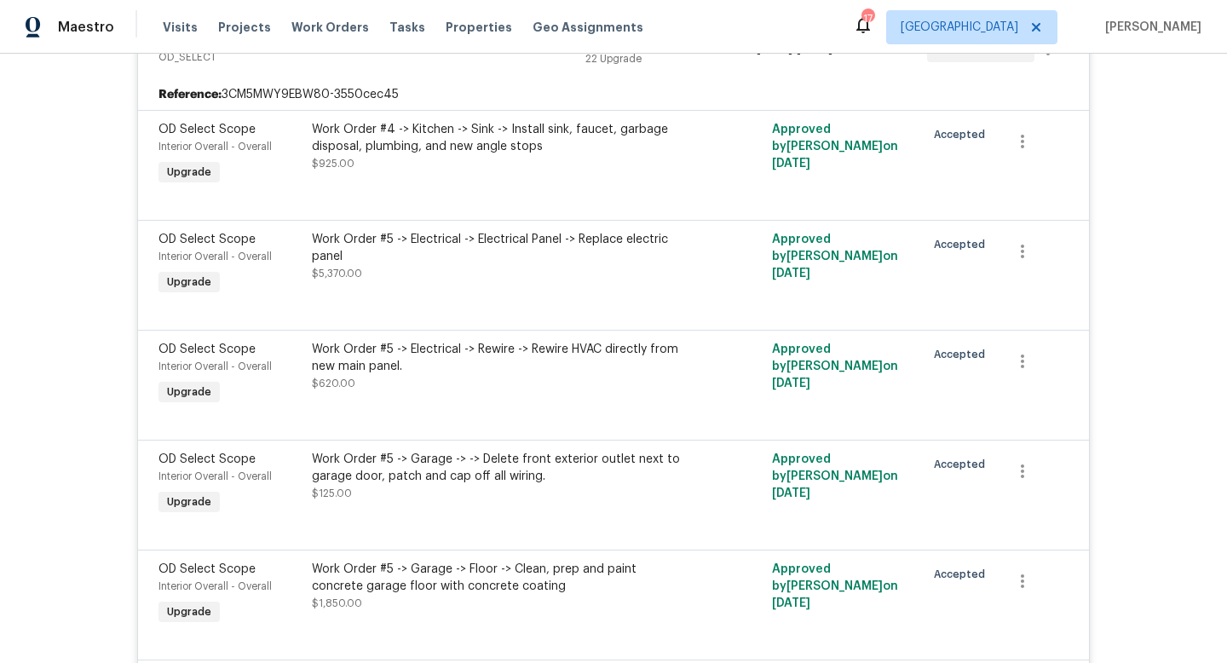
scroll to position [3699, 0]
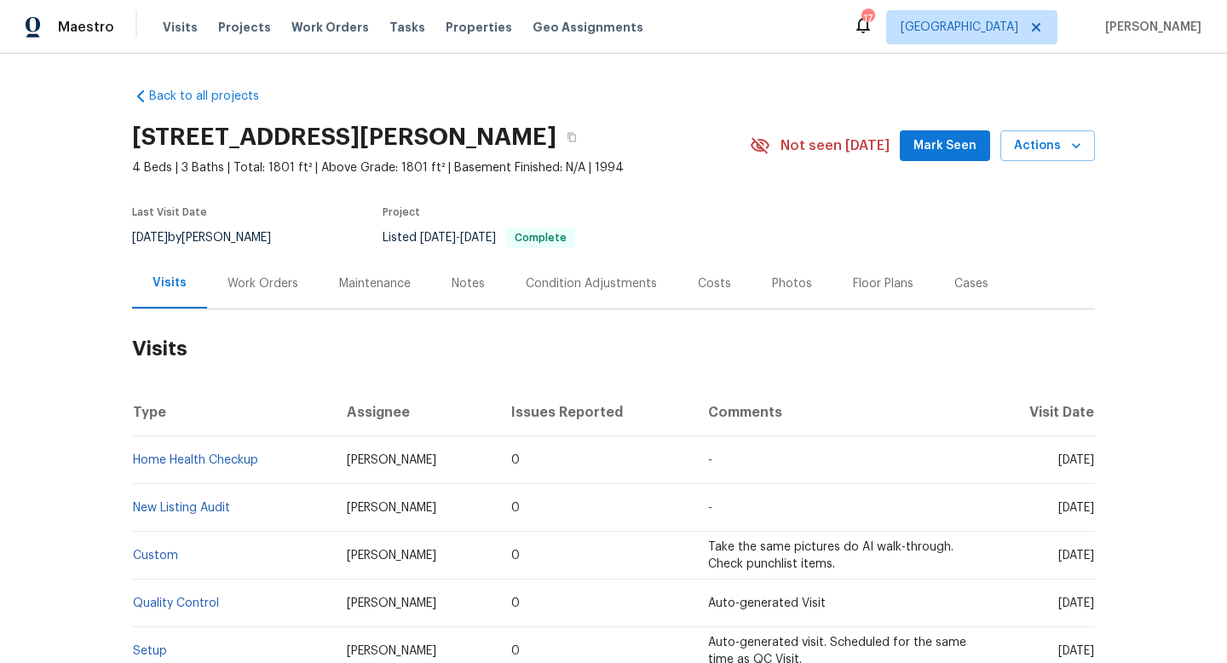
click at [268, 285] on div "Work Orders" at bounding box center [262, 283] width 71 height 17
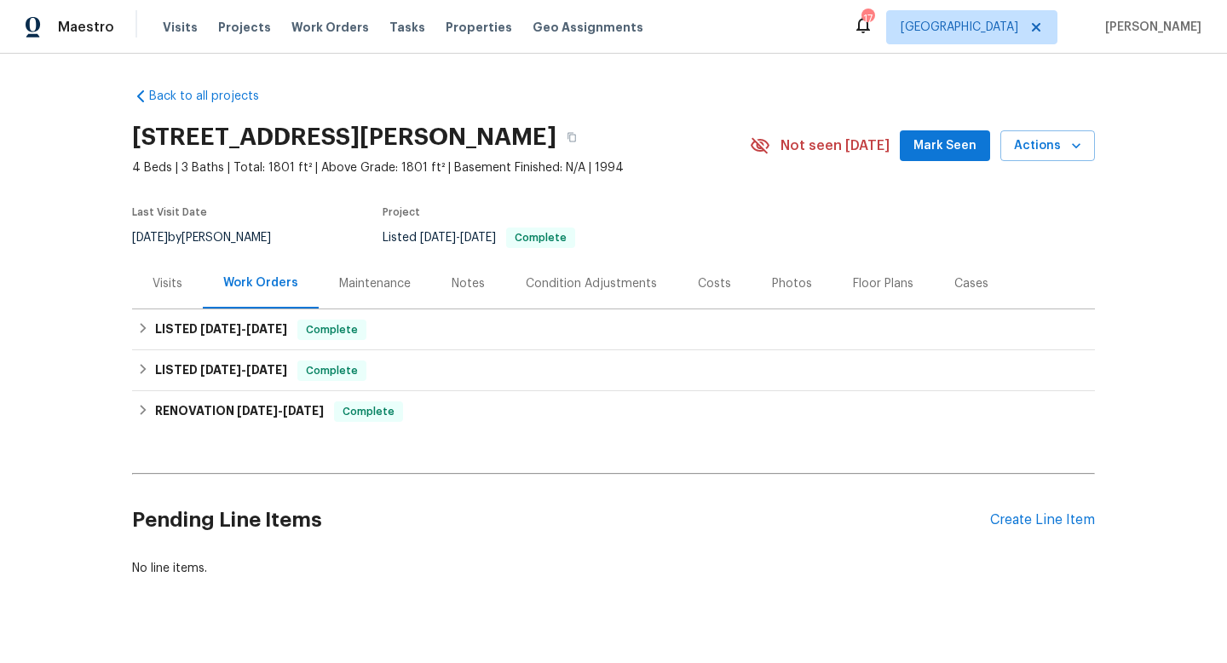
click at [168, 237] on span "[DATE]" at bounding box center [150, 238] width 36 height 12
copy div "[DATE] by [PERSON_NAME]"
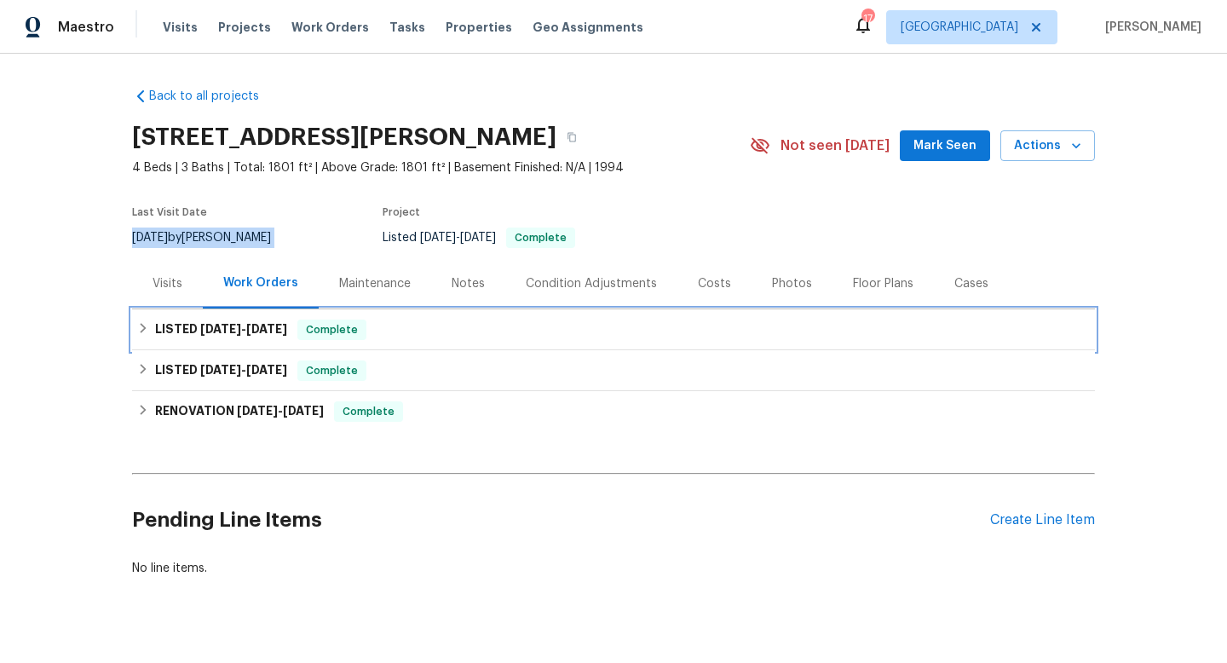
click at [218, 340] on div "LISTED 8/11/25 - 8/18/25 Complete" at bounding box center [613, 329] width 963 height 41
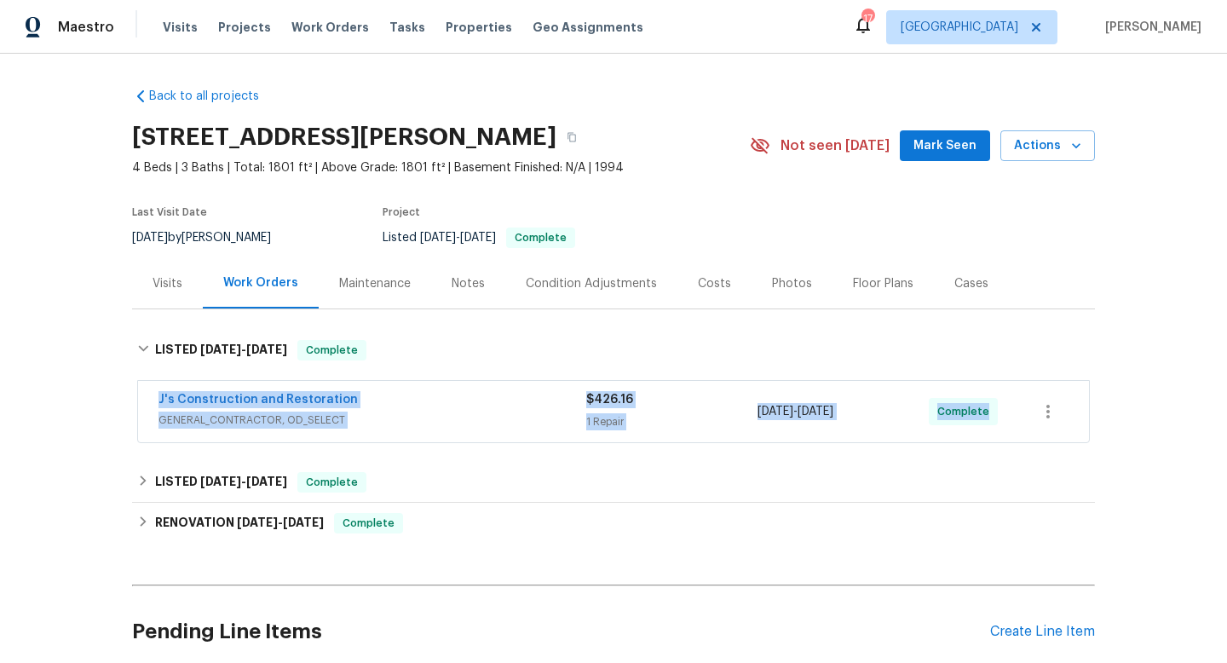
drag, startPoint x: 152, startPoint y: 394, endPoint x: 979, endPoint y: 415, distance: 826.7
click at [1003, 443] on div "J's Construction and Restoration GENERAL_CONTRACTOR, OD_SELECT $426.16 1 Repair…" at bounding box center [613, 412] width 963 height 71
copy div "J's Construction and Restoration GENERAL_CONTRACTOR, OD_SELECT $426.16 1 Repair…"
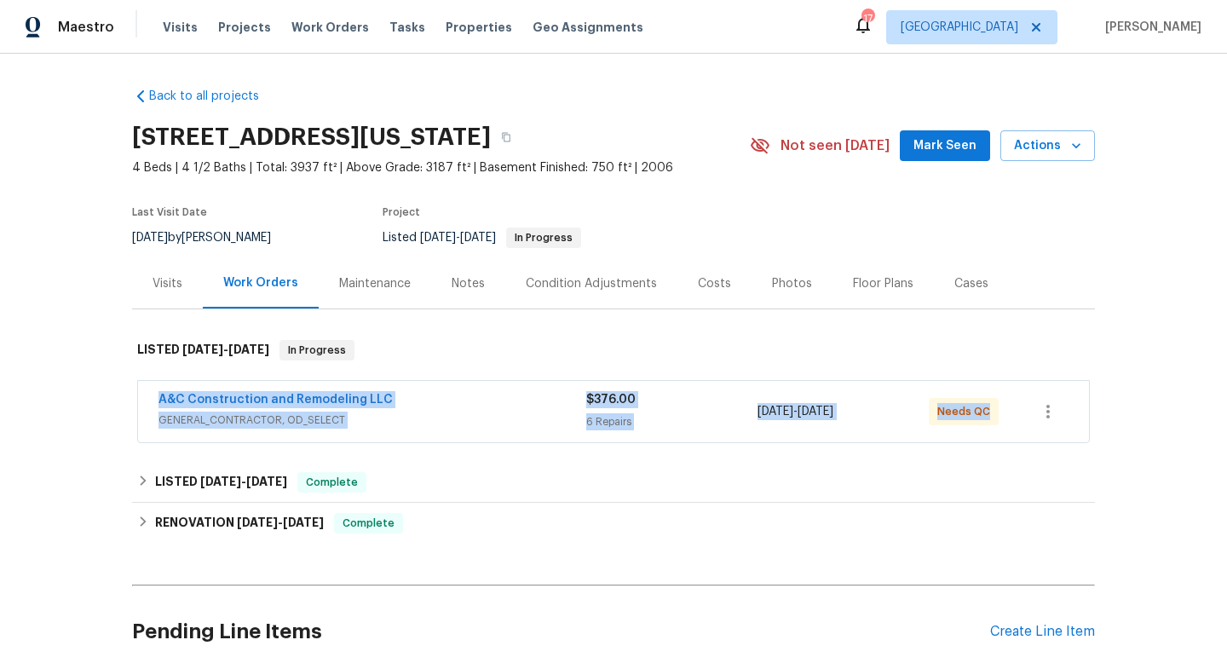
drag, startPoint x: 144, startPoint y: 393, endPoint x: 1083, endPoint y: 390, distance: 938.8
click at [1094, 394] on div "A&C Construction and Remodeling LLC GENERAL_CONTRACTOR, OD_SELECT $376.00 6 Rep…" at bounding box center [613, 412] width 963 height 71
copy div "A&C Construction and Remodeling LLC GENERAL_CONTRACTOR, OD_SELECT $376.00 6 Rep…"
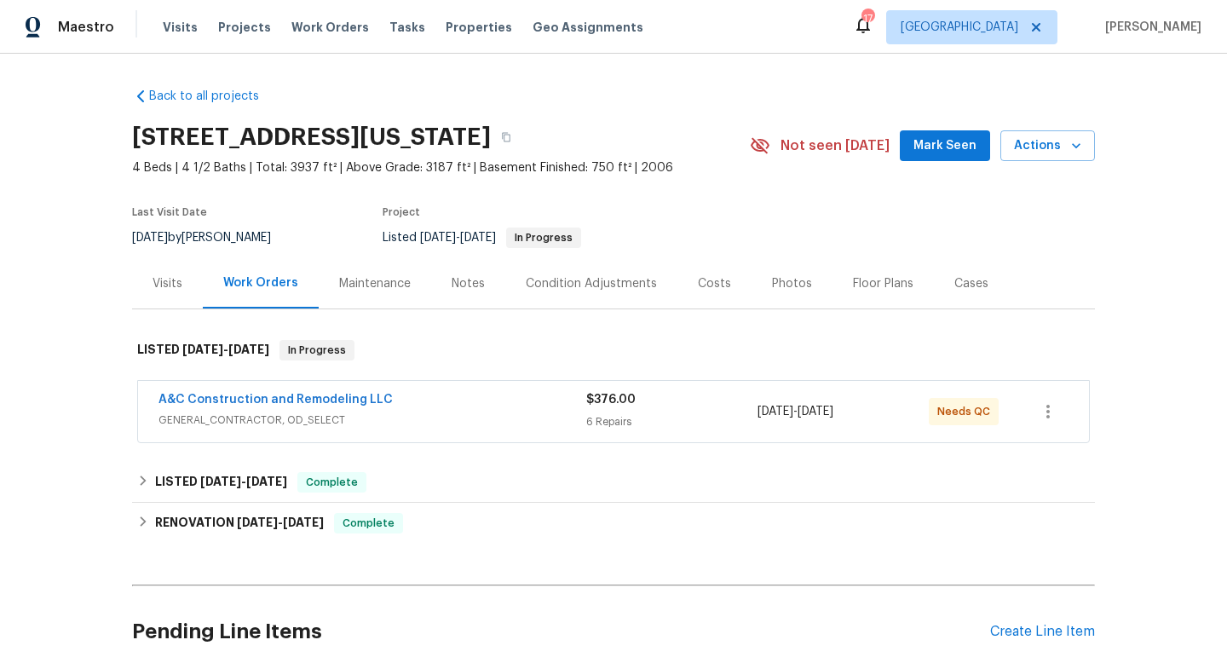
click at [252, 236] on div "[DATE] by [PERSON_NAME]" at bounding box center [211, 237] width 159 height 20
copy div "[DATE] by [PERSON_NAME]"
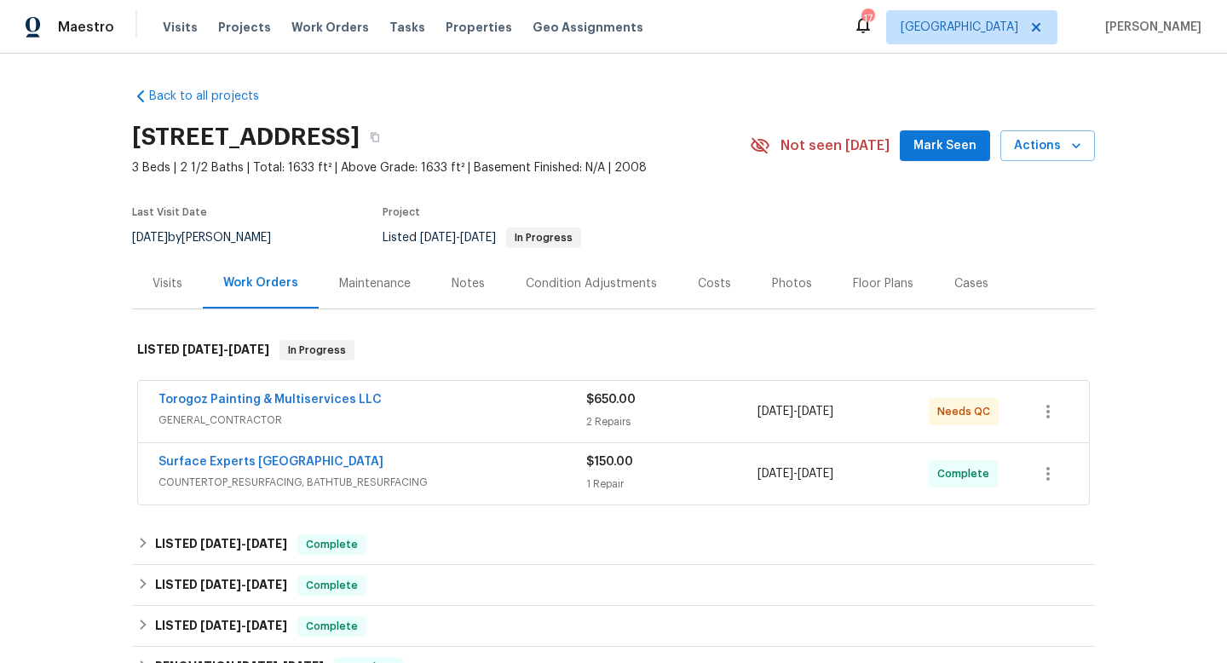
click at [243, 236] on div "8/13/2025 by Dan Baquero" at bounding box center [211, 237] width 159 height 20
copy div "Baquero"
click at [214, 245] on div "8/13/2025 by Dan Baquero" at bounding box center [211, 237] width 159 height 20
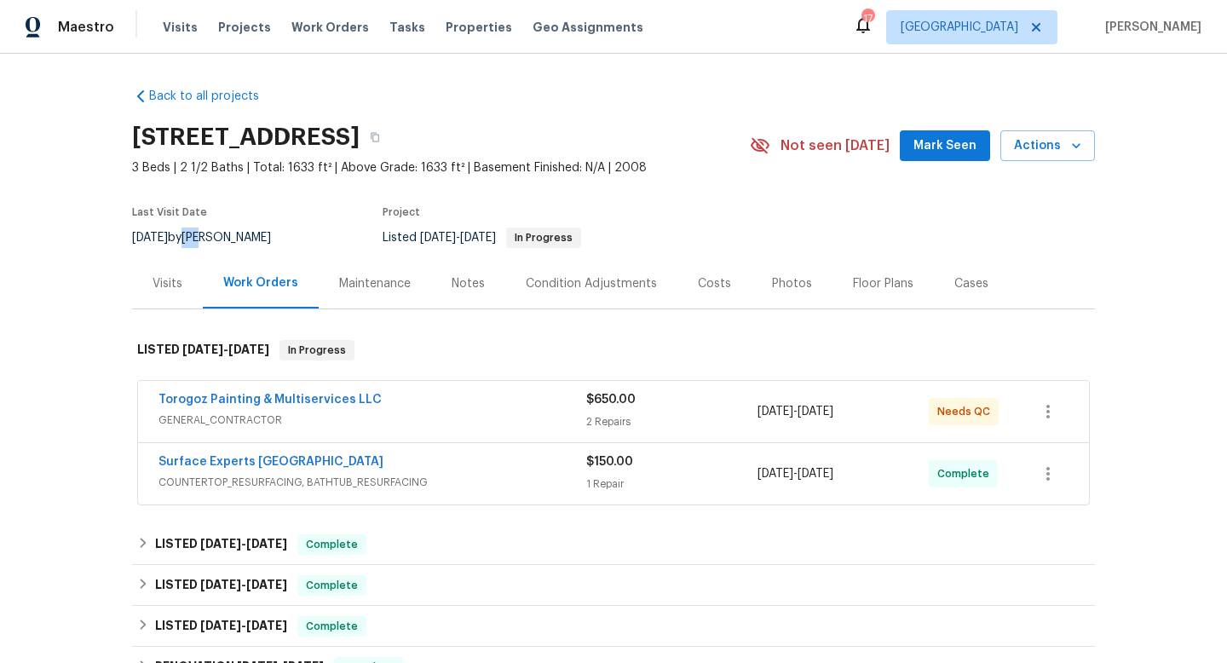
click at [214, 245] on div "8/13/2025 by Dan Baquero" at bounding box center [211, 237] width 159 height 20
copy div "8/13/2025 by Dan Baquero"
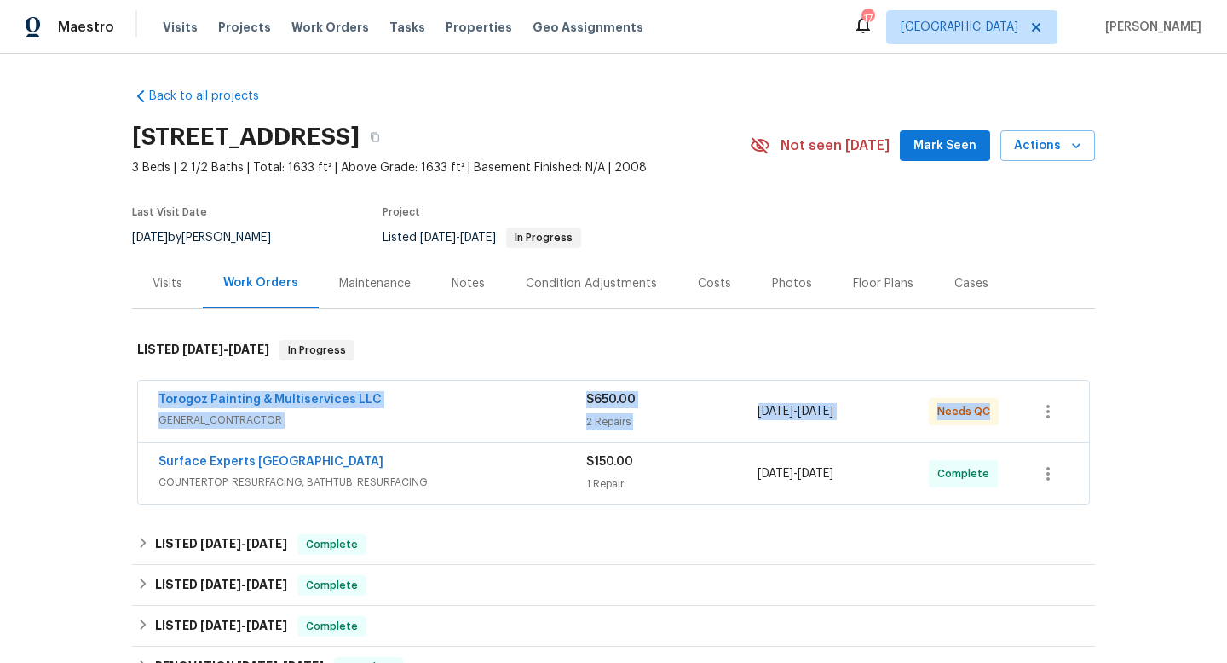
drag, startPoint x: 148, startPoint y: 404, endPoint x: 1020, endPoint y: 418, distance: 871.7
click at [1022, 423] on div "Torogoz Painting & Multiservices LLC GENERAL_CONTRACTOR $650.00 2 Repairs 8/6/2…" at bounding box center [613, 411] width 951 height 61
copy div "Torogoz Painting & Multiservices LLC GENERAL_CONTRACTOR $650.00 2 Repairs 8/6/2…"
click at [390, 144] on button "button" at bounding box center [375, 137] width 31 height 31
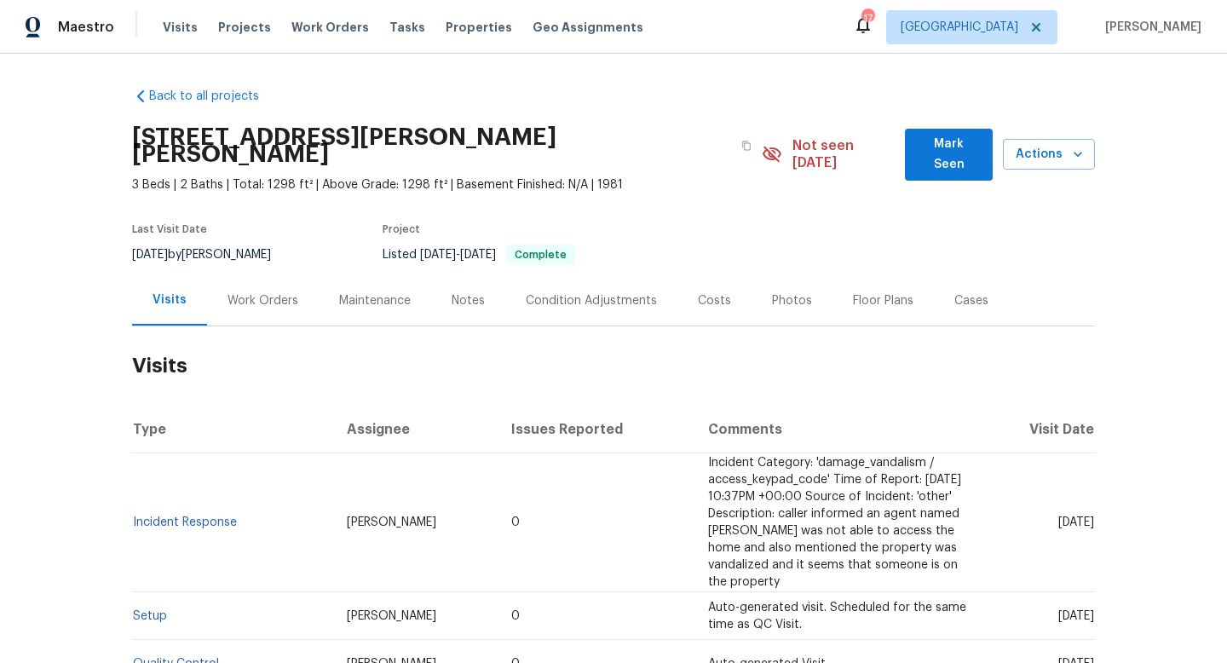
click at [277, 292] on div "Work Orders" at bounding box center [262, 300] width 71 height 17
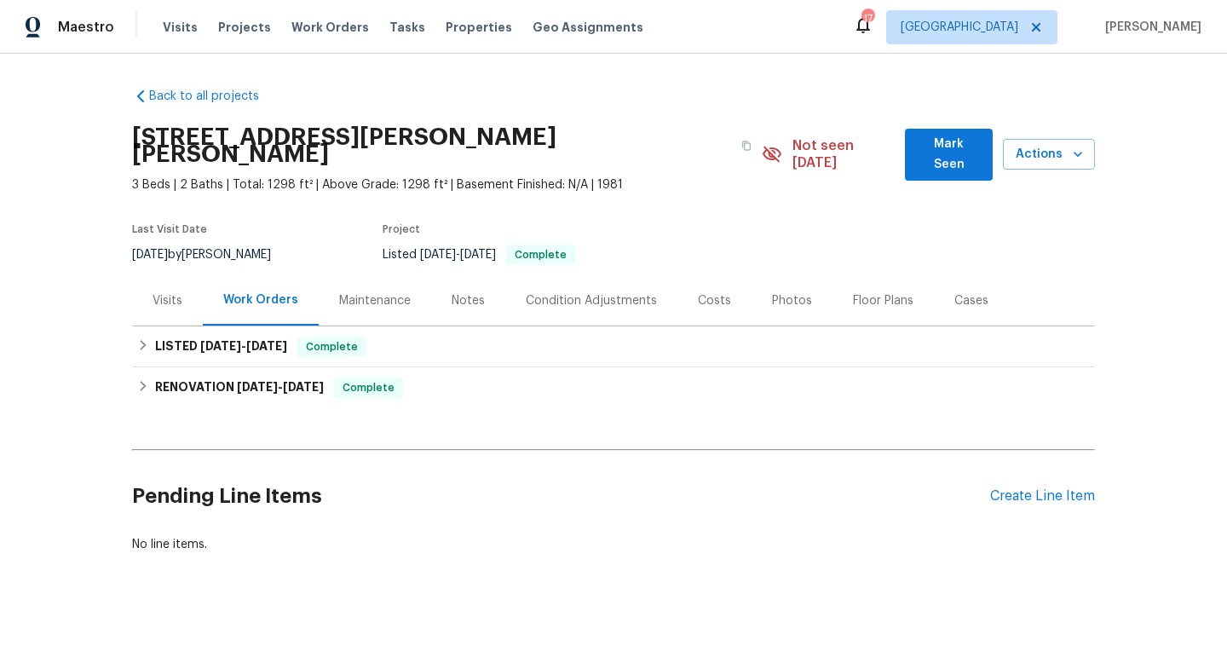
click at [190, 245] on div "[DATE] by [PERSON_NAME]" at bounding box center [211, 255] width 159 height 20
click at [190, 245] on div "8/19/2025 by Jason Leeth" at bounding box center [211, 255] width 159 height 20
copy div "8/19/2025 by Jason Leeth"
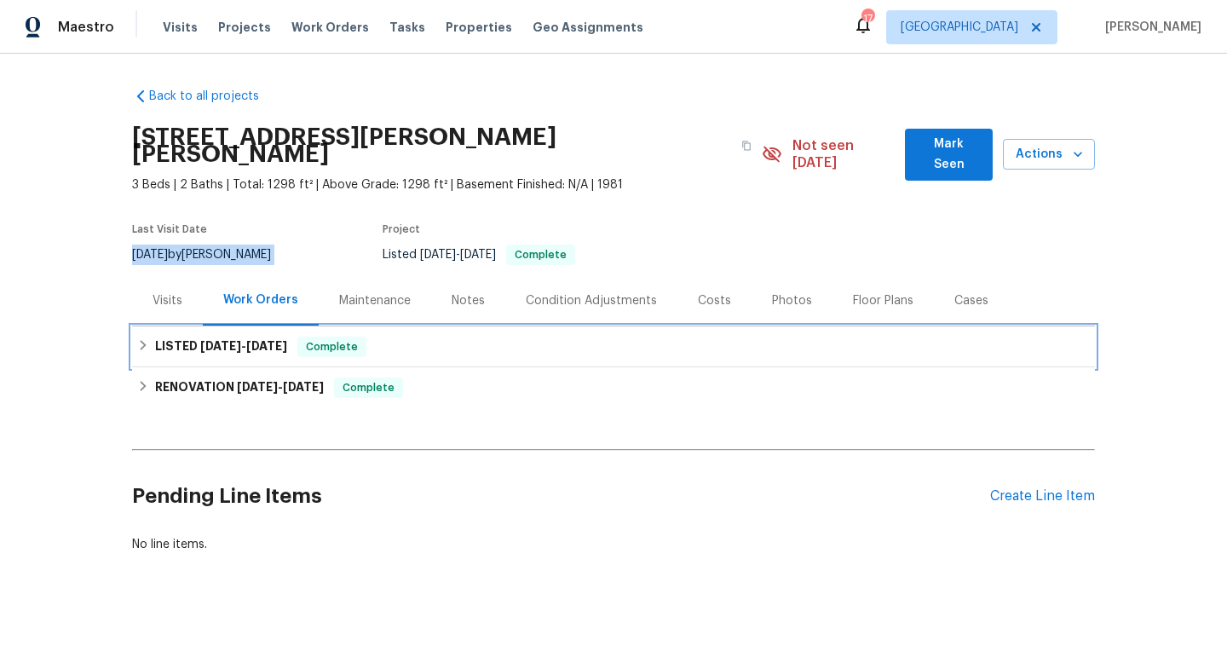
click at [228, 340] on span "8/2/25" at bounding box center [220, 346] width 41 height 12
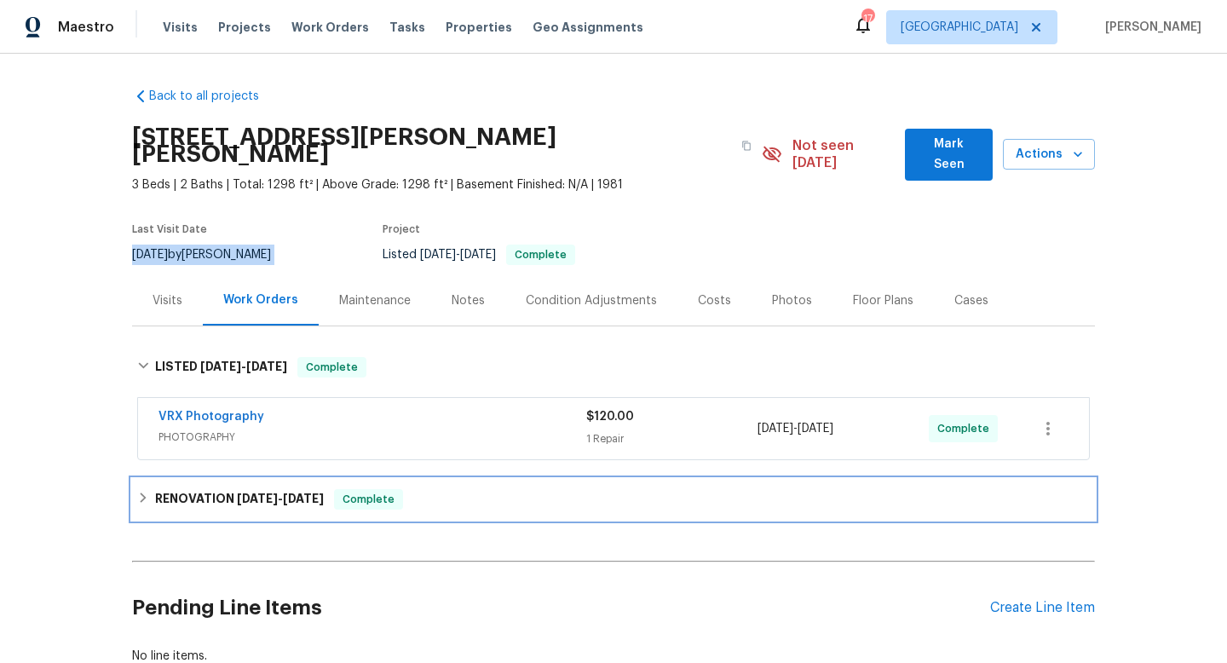
click at [209, 489] on h6 "RENOVATION 7/22/25 - 8/1/25" at bounding box center [239, 499] width 169 height 20
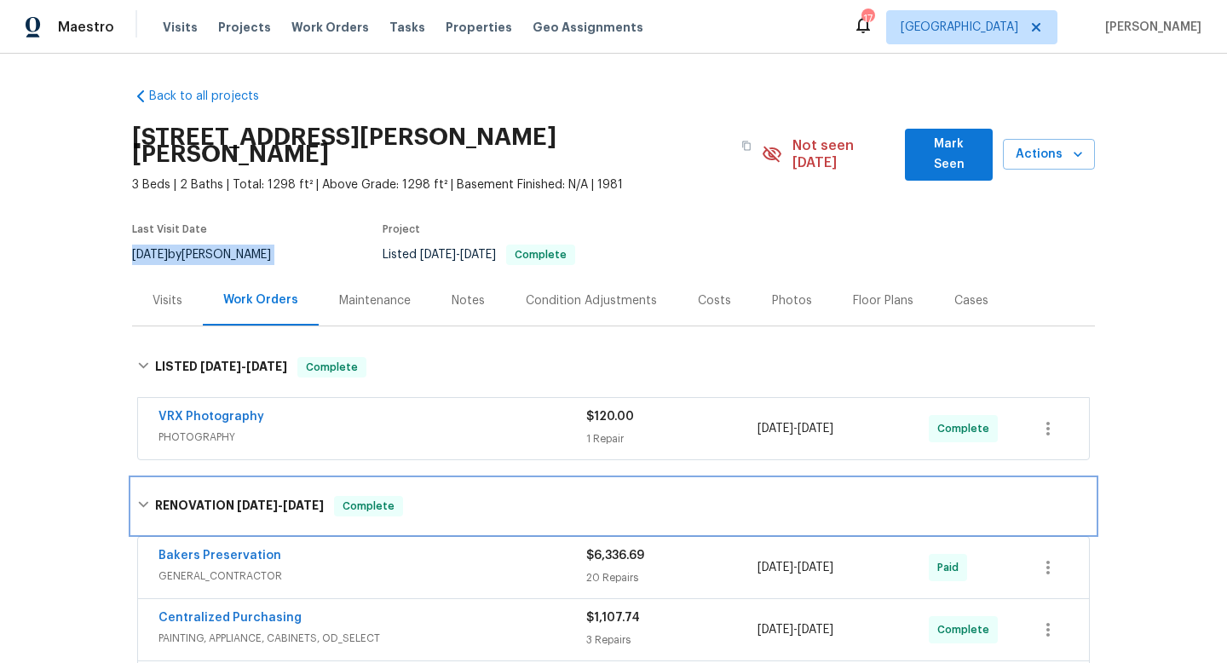
scroll to position [37, 0]
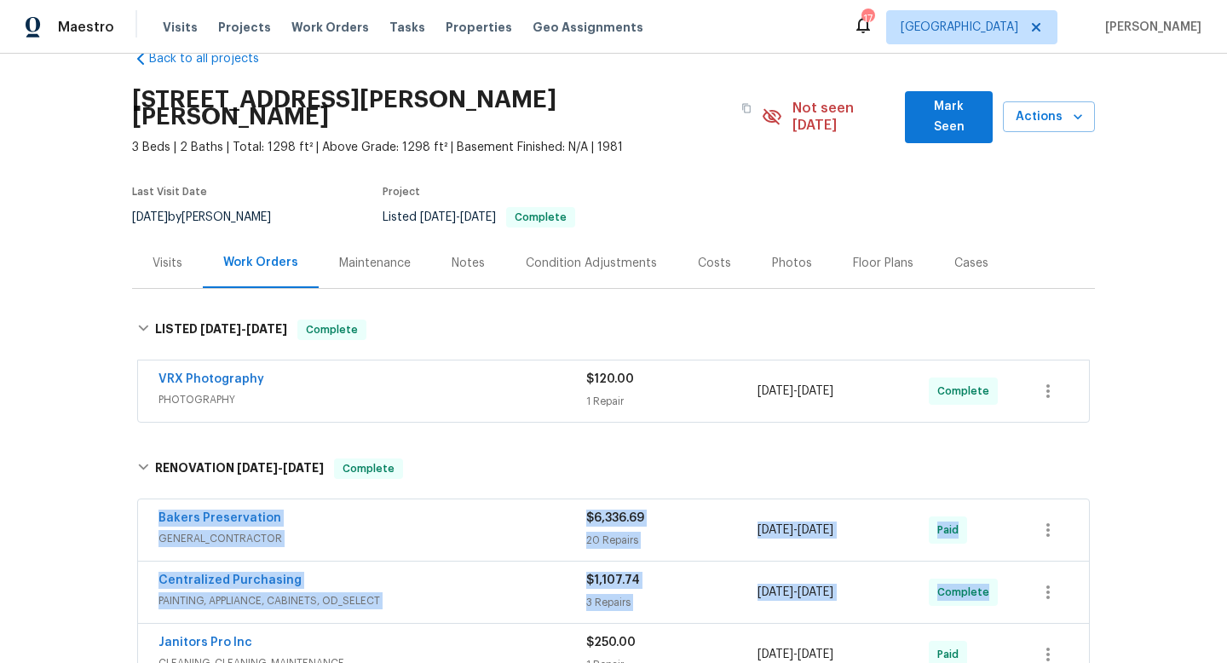
drag, startPoint x: 152, startPoint y: 496, endPoint x: 1194, endPoint y: 543, distance: 1043.0
click at [1197, 544] on div "Back to all projects 1409 S Avery Dr, Moore, OK 73160 3 Beds | 2 Baths | Total:…" at bounding box center [613, 358] width 1227 height 609
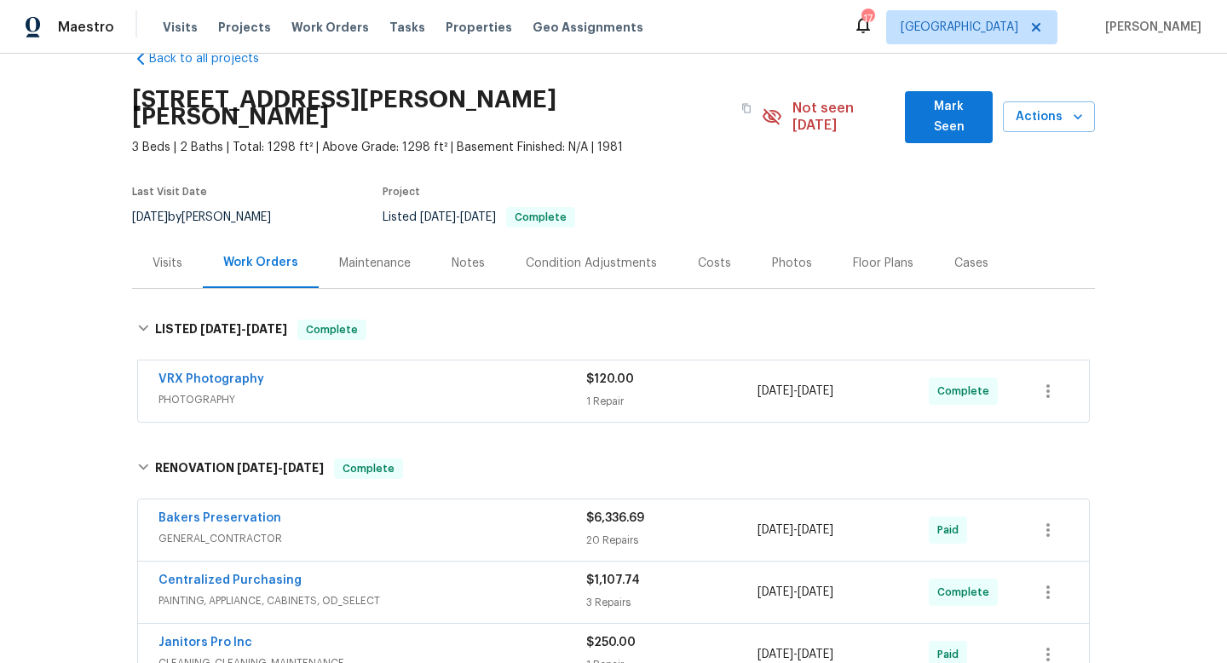
click at [1149, 503] on div "Back to all projects 1409 S Avery Dr, Moore, OK 73160 3 Beds | 2 Baths | Total:…" at bounding box center [613, 358] width 1227 height 609
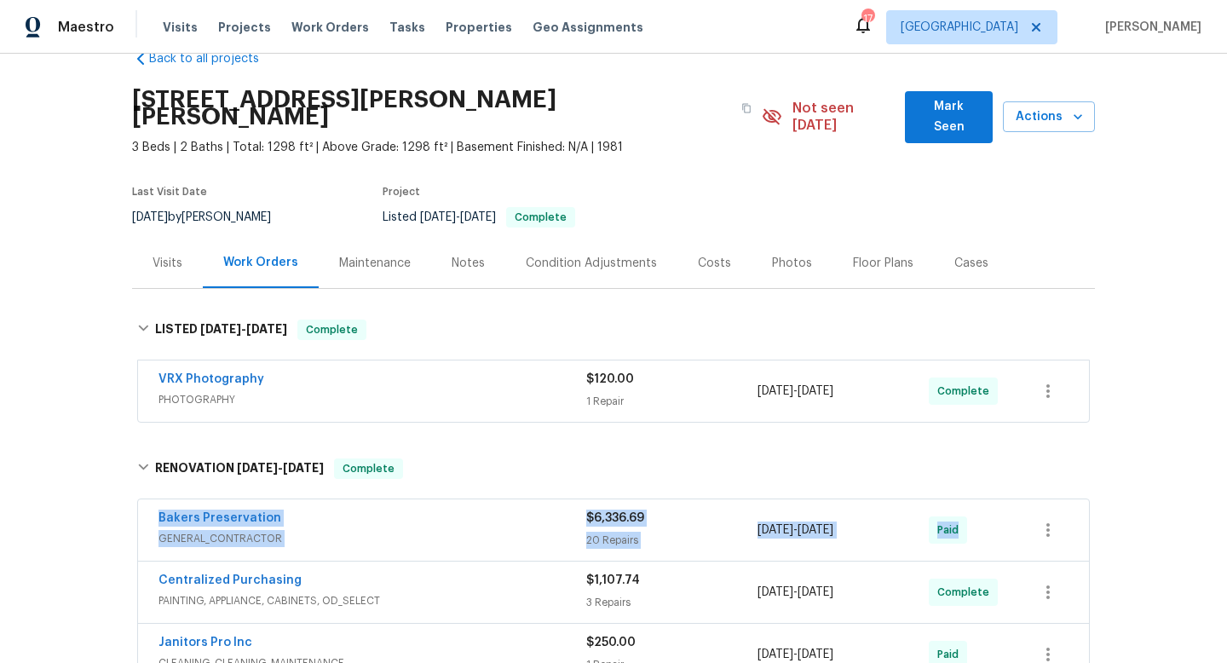
drag, startPoint x: 147, startPoint y: 503, endPoint x: 993, endPoint y: 514, distance: 846.0
click at [999, 515] on div "Bakers Preservation GENERAL_CONTRACTOR $6,336.69 20 Repairs 7/22/2025 - 8/1/202…" at bounding box center [613, 529] width 951 height 61
copy div "Bakers Preservation GENERAL_CONTRACTOR $6,336.69 20 Repairs 7/22/2025 - 8/1/202…"
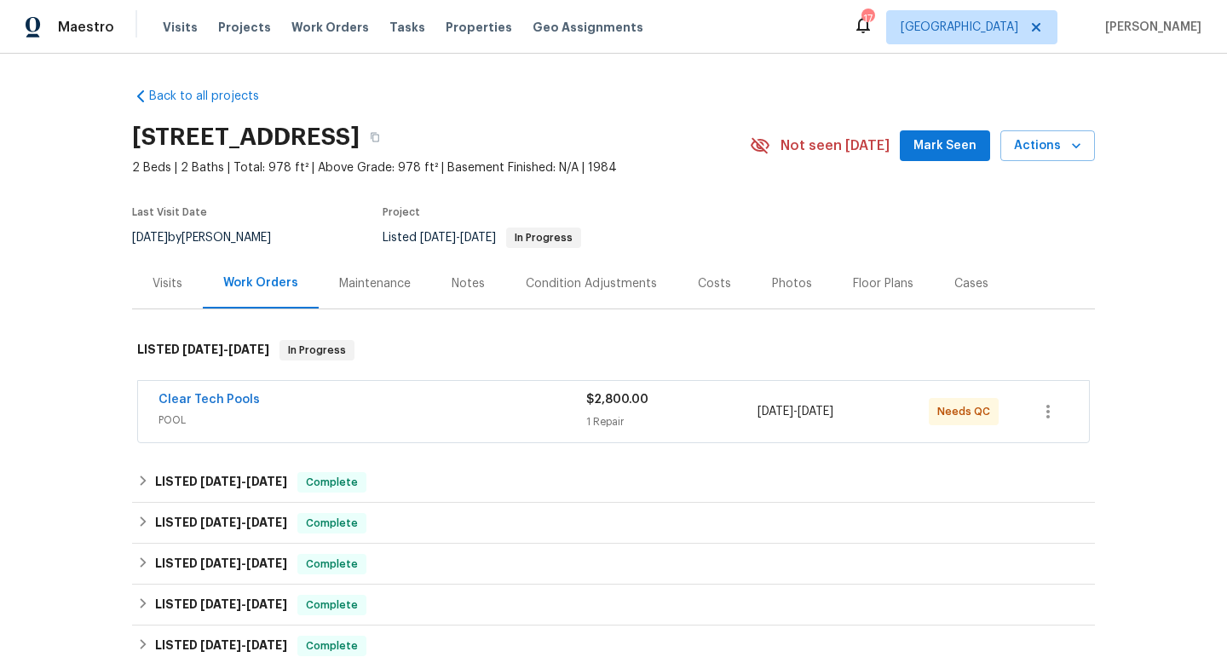
click at [197, 235] on div "[DATE] by [PERSON_NAME]" at bounding box center [211, 237] width 159 height 20
copy div "[DATE] by [PERSON_NAME]"
drag, startPoint x: 147, startPoint y: 396, endPoint x: 928, endPoint y: 440, distance: 781.6
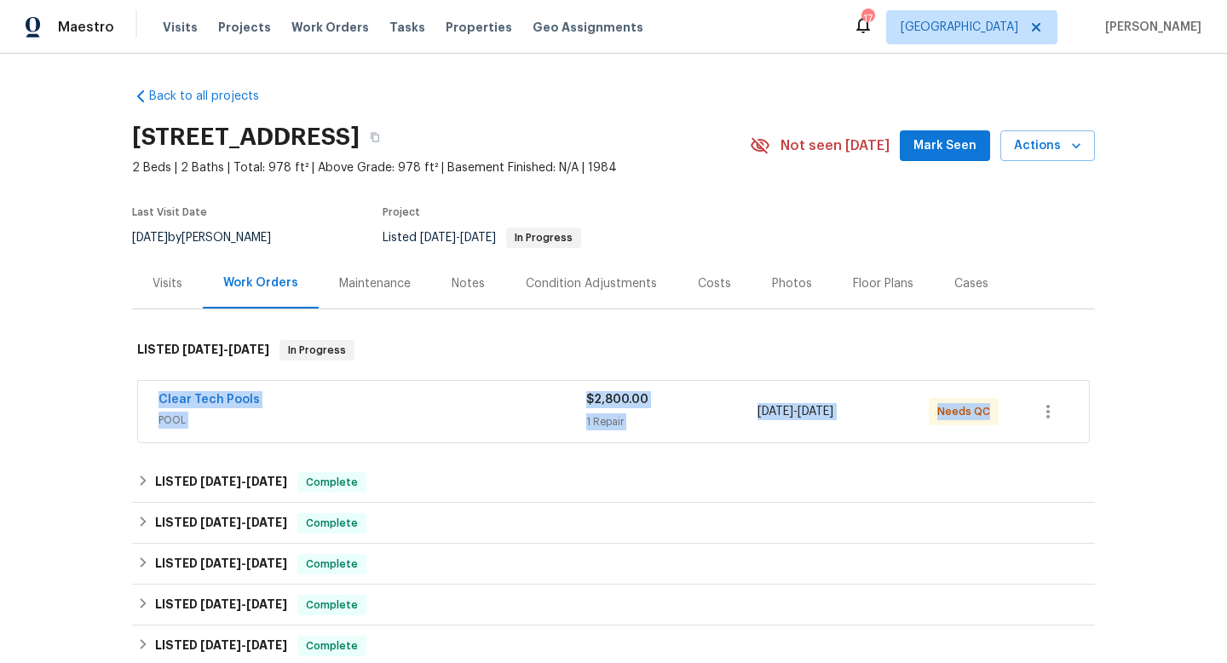
click at [1044, 434] on div "Clear Tech Pools POOL $2,800.00 1 Repair [DATE] - [DATE] Needs QC" at bounding box center [613, 411] width 951 height 61
copy div "Clear Tech Pools POOL $2,800.00 1 Repair [DATE] - [DATE] Needs QC LISTED [DATE]…"
click at [449, 413] on span "POOL" at bounding box center [372, 419] width 428 height 17
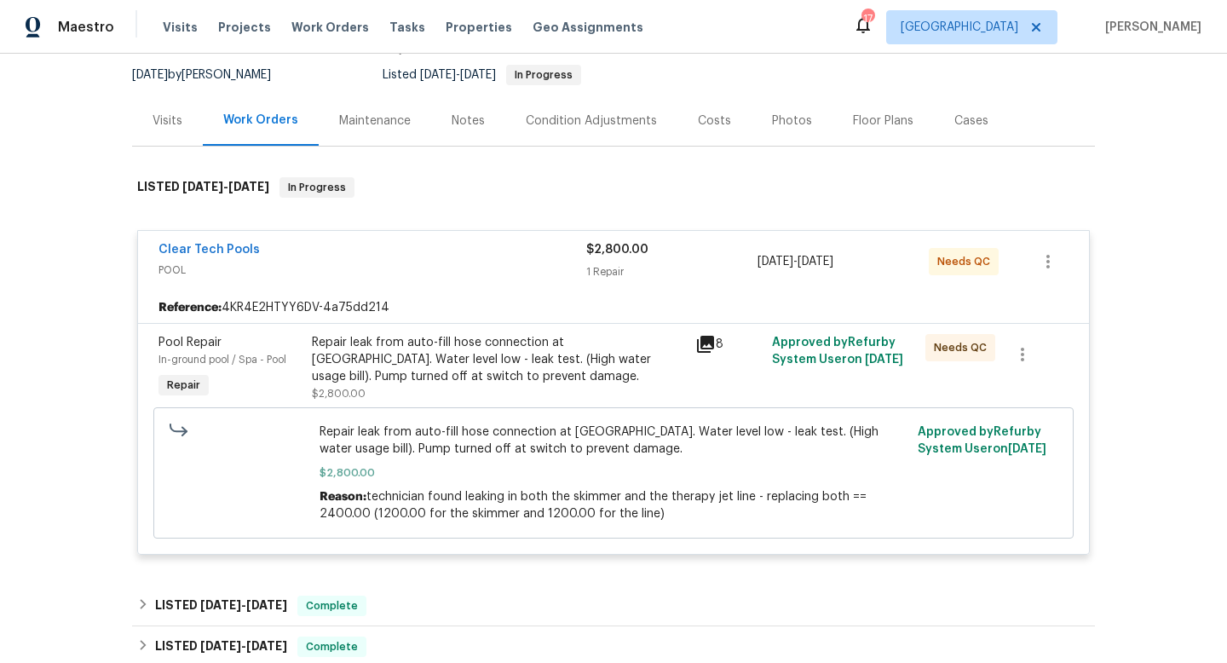
scroll to position [166, 0]
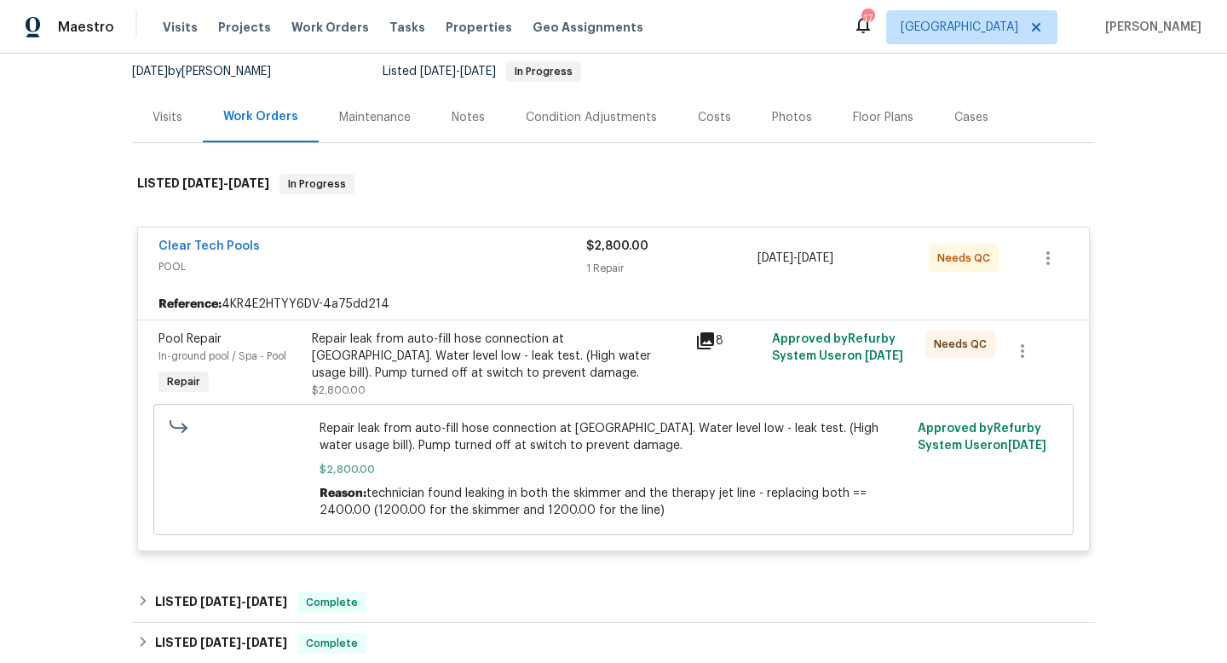
click at [682, 342] on div "Repair leak from auto-fill hose connection at [GEOGRAPHIC_DATA]. Water level lo…" at bounding box center [498, 356] width 373 height 51
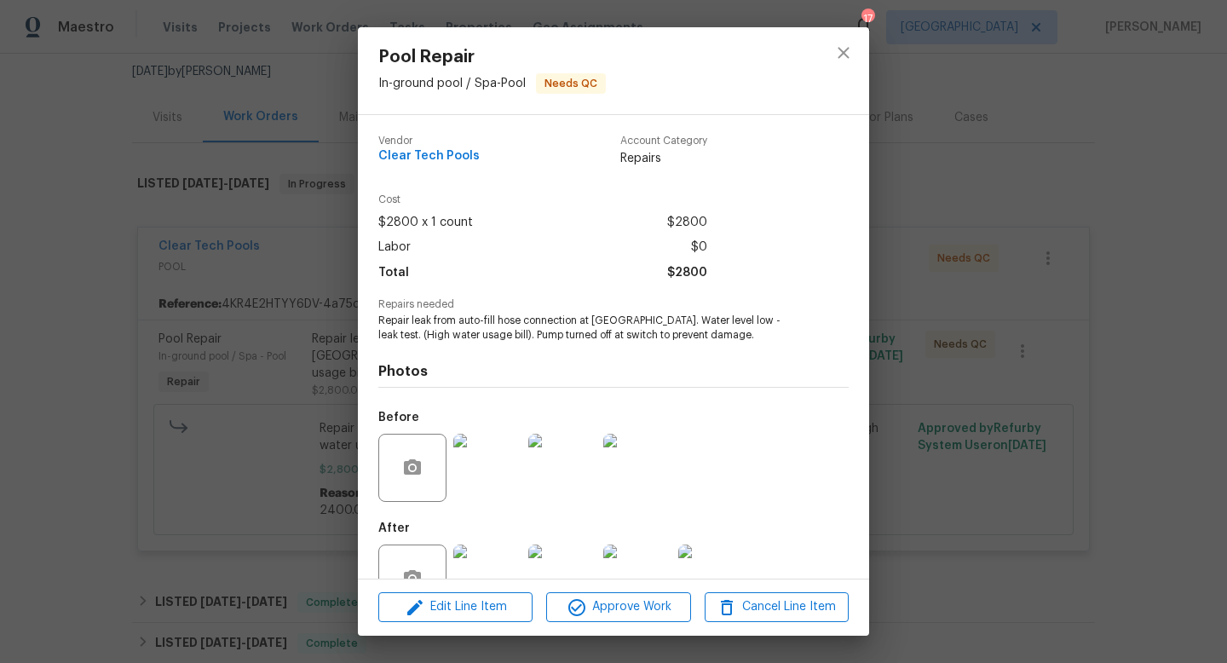
scroll to position [51, 0]
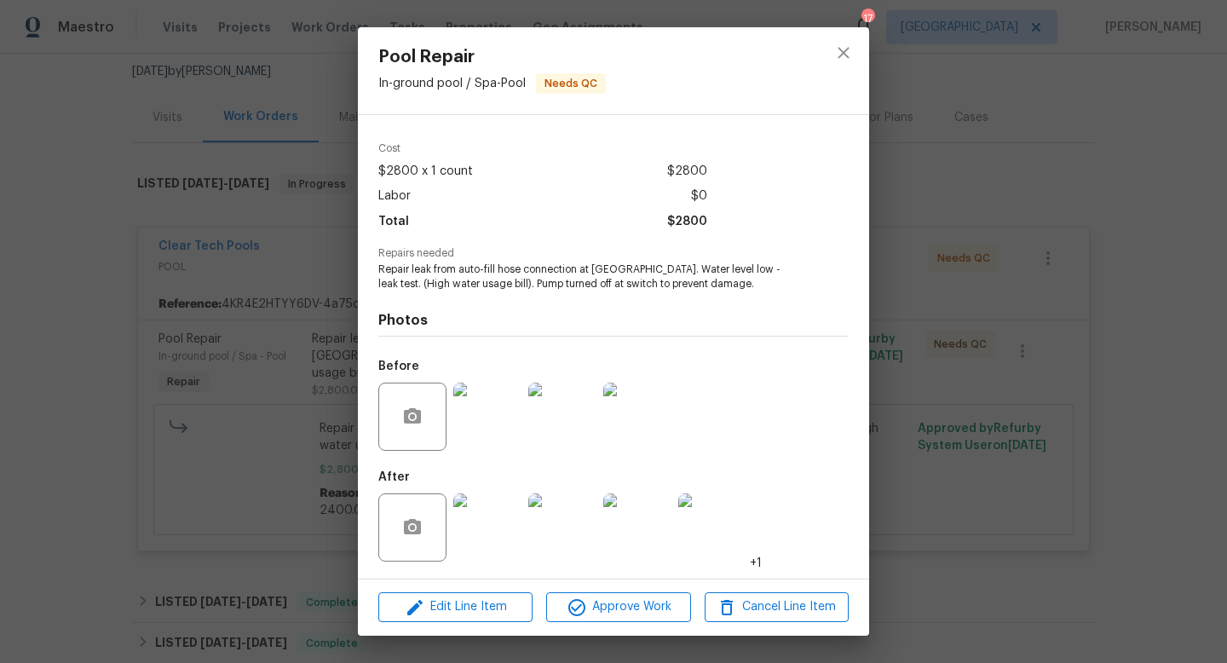
click at [981, 268] on div "Pool Repair In-ground pool / Spa - Pool Needs QC Vendor Clear Tech Pools Accoun…" at bounding box center [613, 331] width 1227 height 663
